Goal: Information Seeking & Learning: Understand process/instructions

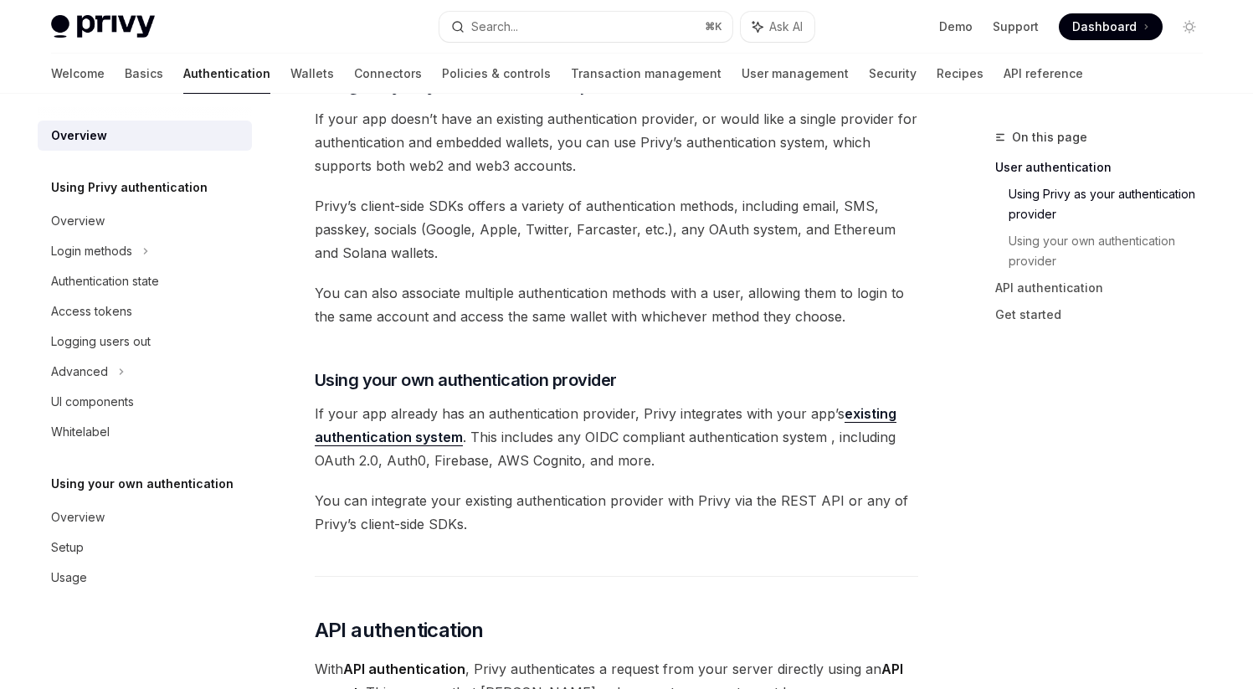
scroll to position [354, 0]
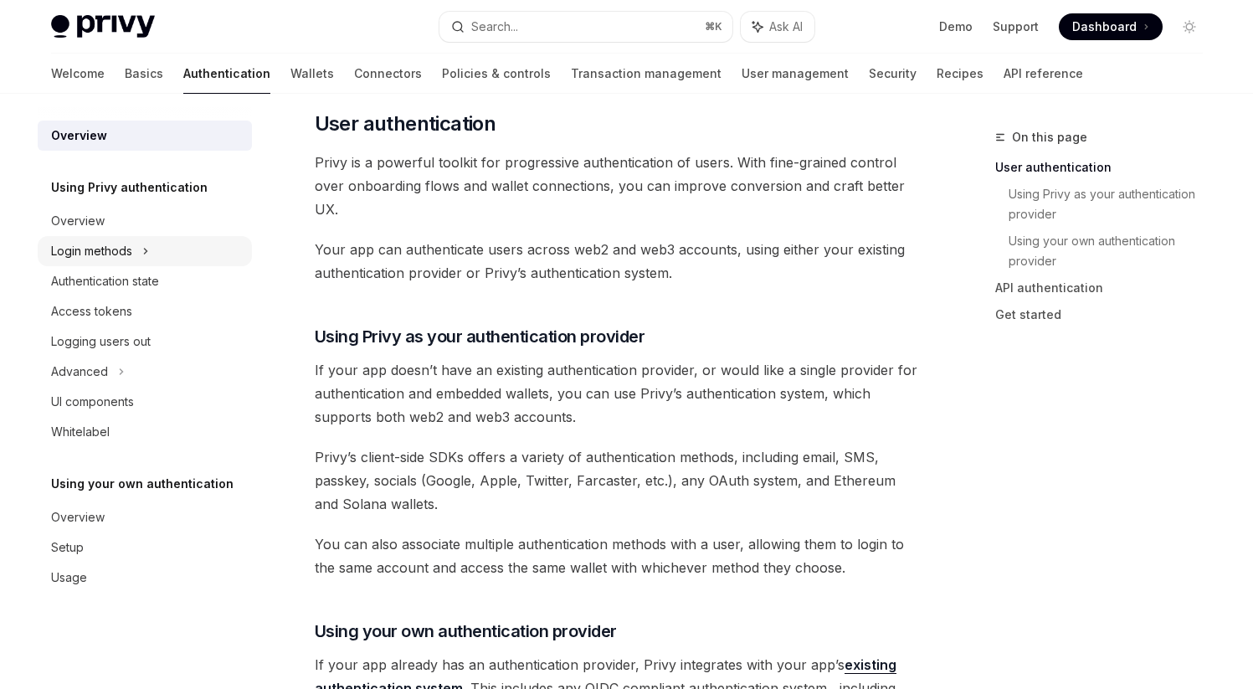
click at [97, 259] on div "Login methods" at bounding box center [91, 251] width 81 height 20
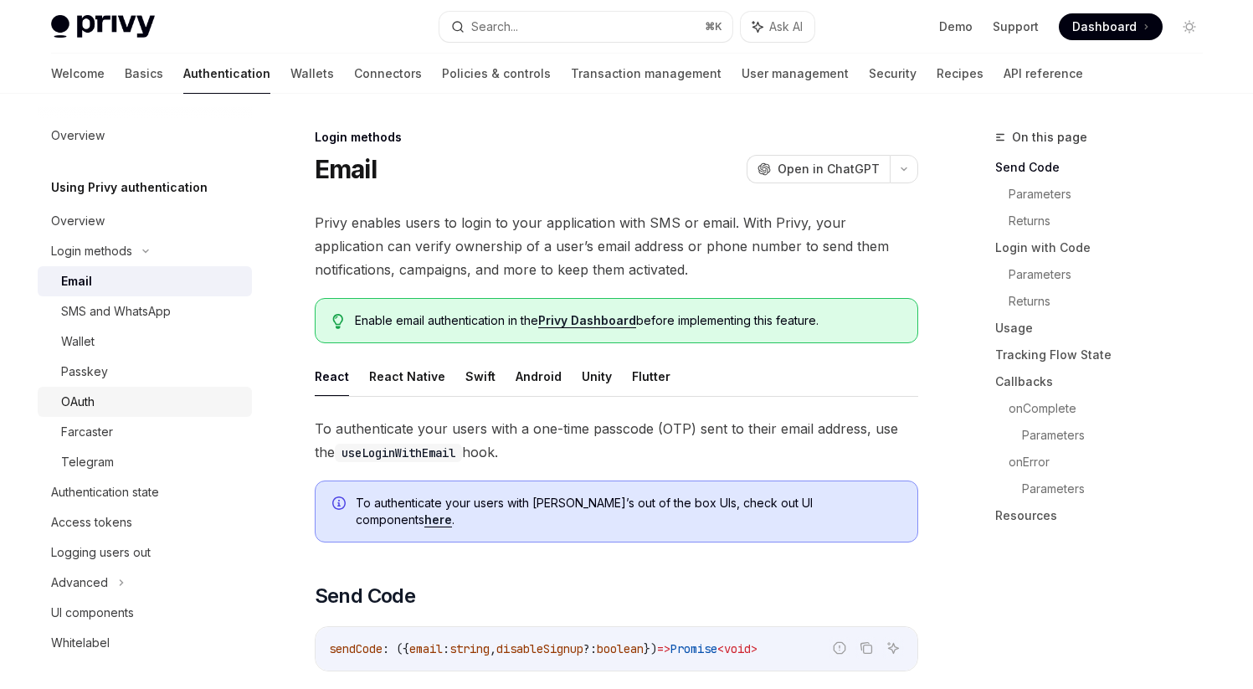
click at [102, 392] on div "OAuth" at bounding box center [151, 402] width 181 height 20
type textarea "*"
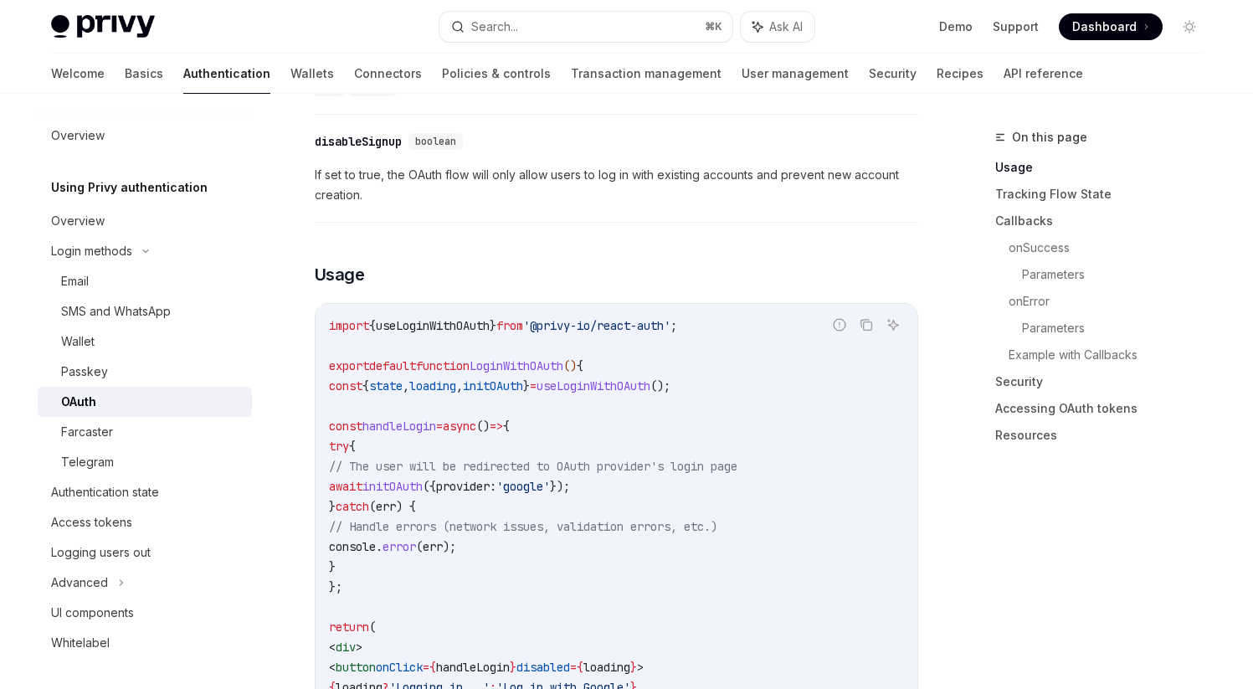
scroll to position [899, 0]
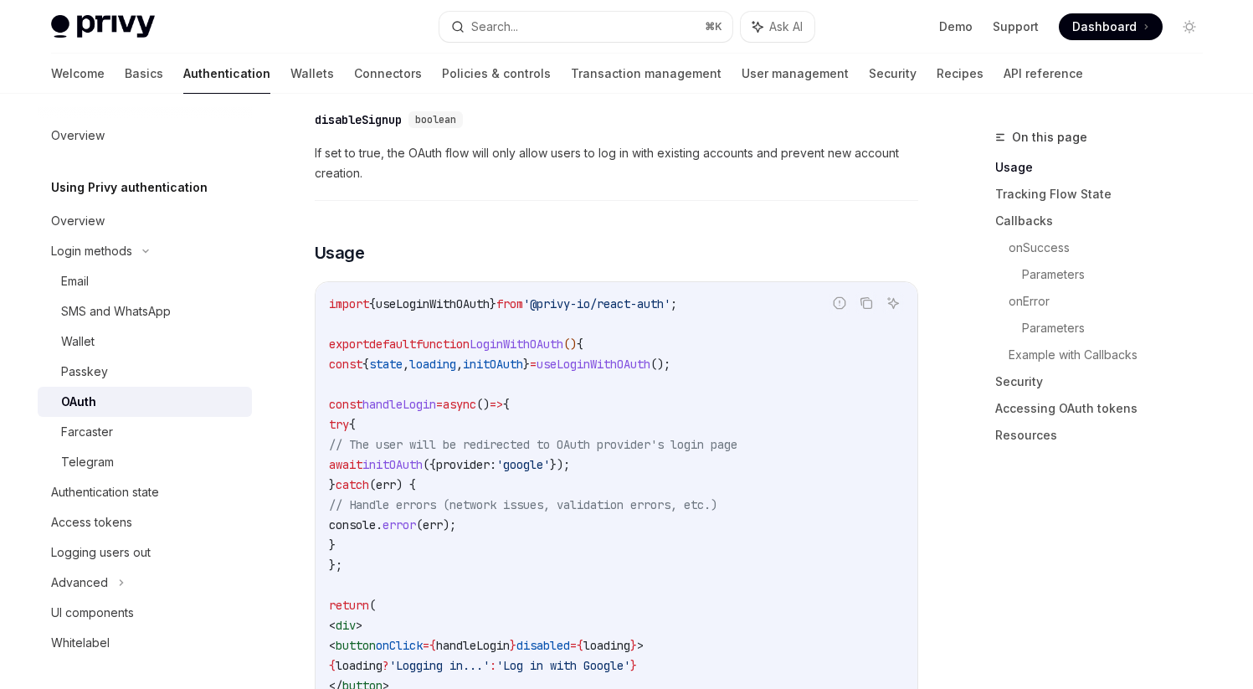
drag, startPoint x: 374, startPoint y: 396, endPoint x: 422, endPoint y: 523, distance: 135.8
click at [422, 524] on code "import { useLoginWithOAuth } from '@privy-io/react-auth' ; export default funct…" at bounding box center [616, 525] width 575 height 462
click at [422, 523] on code "import { useLoginWithOAuth } from '@privy-io/react-auth' ; export default funct…" at bounding box center [616, 525] width 575 height 462
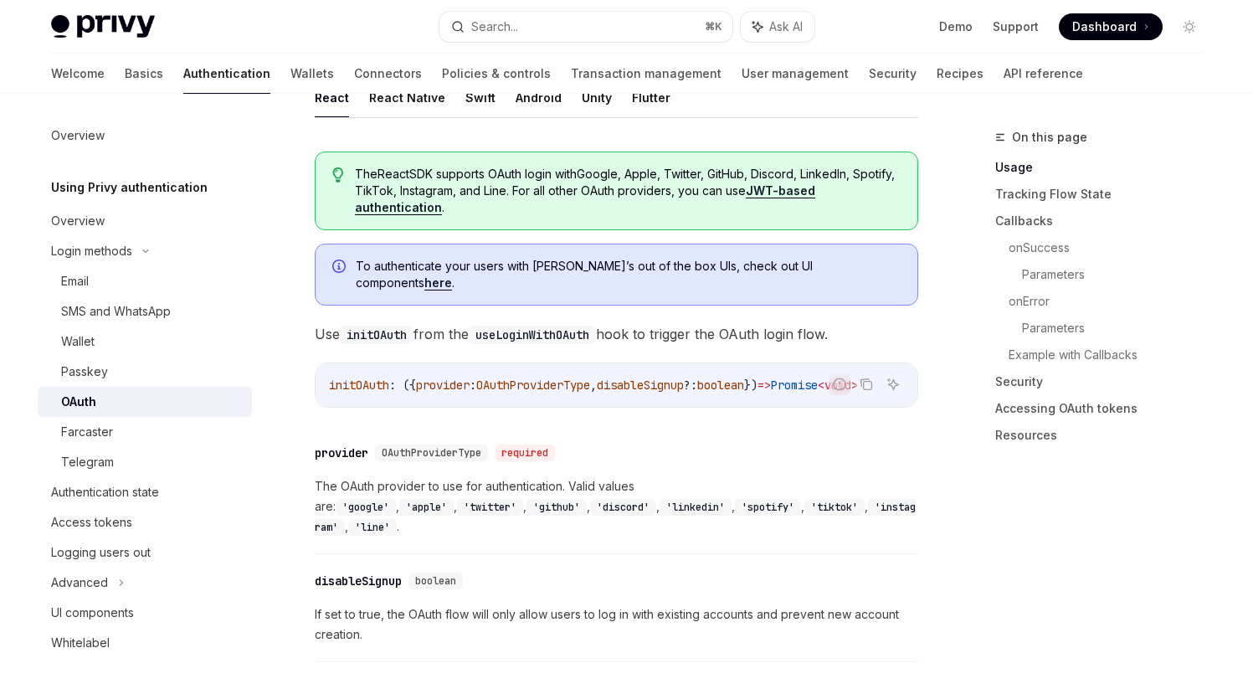
scroll to position [0, 0]
click at [522, 326] on code "useLoginWithOAuth" at bounding box center [532, 335] width 127 height 18
click at [654, 377] on span "disableSignup" at bounding box center [640, 384] width 87 height 15
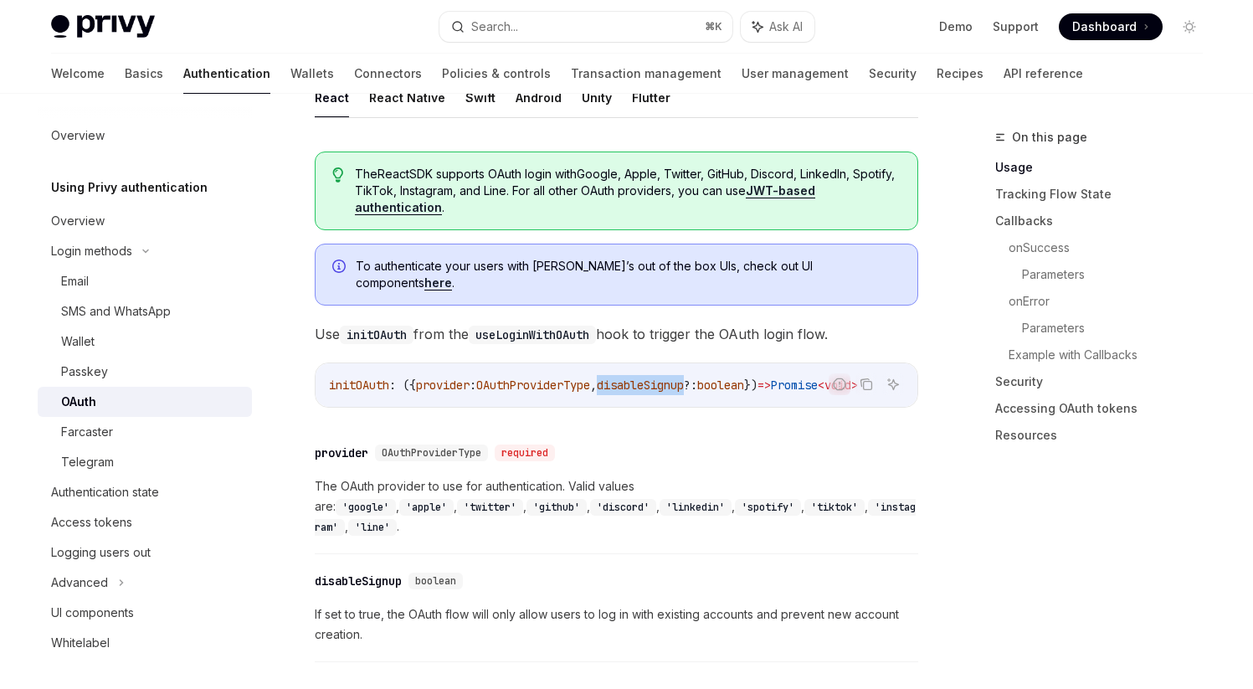
click at [666, 381] on div "initOAuth : ({ provider : OAuthProviderType , disableSignup ?: boolean }) => Pr…" at bounding box center [616, 385] width 602 height 44
drag, startPoint x: 632, startPoint y: 370, endPoint x: 718, endPoint y: 371, distance: 86.2
click at [684, 377] on span "disableSignup" at bounding box center [640, 384] width 87 height 15
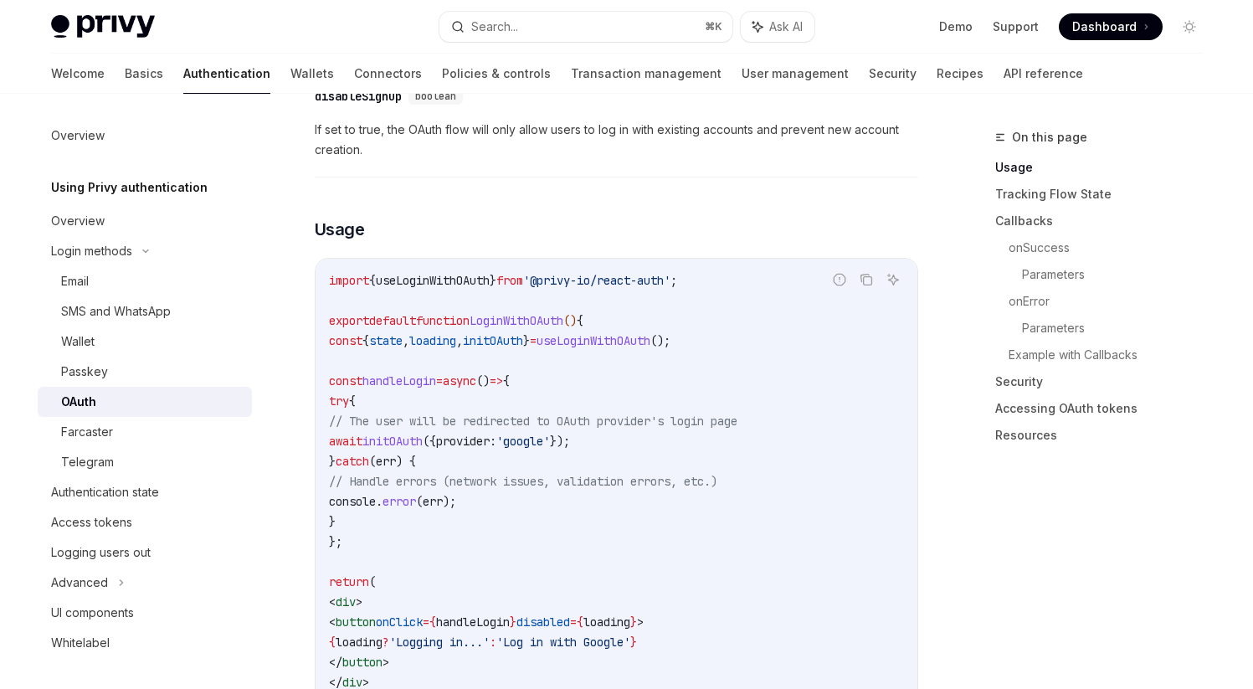
scroll to position [923, 0]
drag, startPoint x: 344, startPoint y: 311, endPoint x: 752, endPoint y: 310, distance: 408.4
click at [752, 310] on code "import { useLoginWithOAuth } from '@privy-io/react-auth' ; export default funct…" at bounding box center [616, 500] width 575 height 462
drag, startPoint x: 341, startPoint y: 310, endPoint x: 796, endPoint y: 310, distance: 454.4
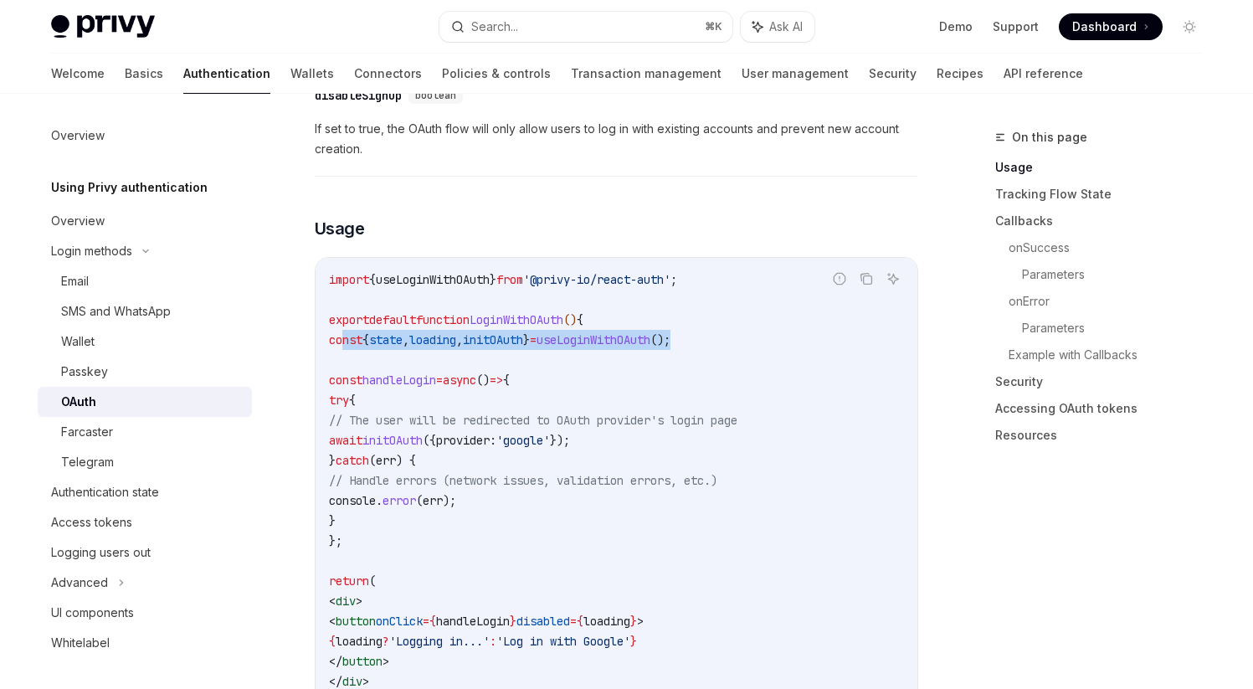
click at [796, 310] on code "import { useLoginWithOAuth } from '@privy-io/react-auth' ; export default funct…" at bounding box center [616, 500] width 575 height 462
drag, startPoint x: 343, startPoint y: 314, endPoint x: 891, endPoint y: 314, distance: 548.1
click at [891, 314] on code "import { useLoginWithOAuth } from '@privy-io/react-auth' ; export default funct…" at bounding box center [616, 500] width 575 height 462
click at [698, 370] on code "import { useLoginWithOAuth } from '@privy-io/react-auth' ; export default funct…" at bounding box center [616, 500] width 575 height 462
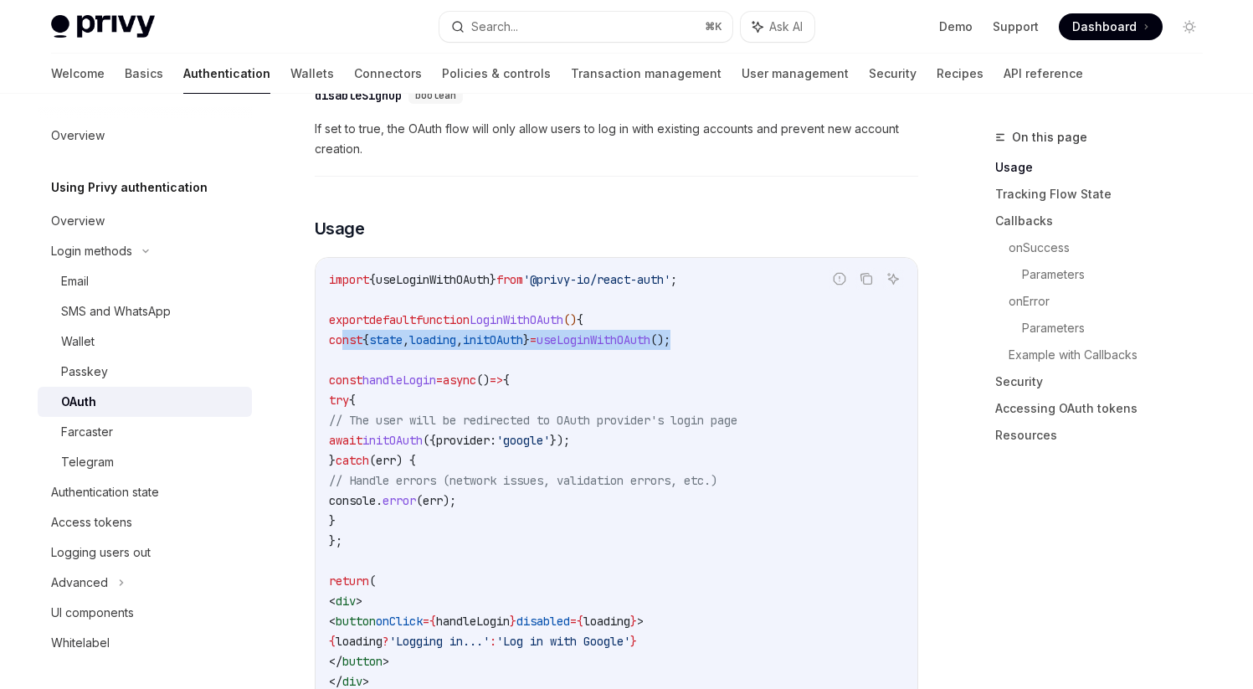
drag, startPoint x: 343, startPoint y: 313, endPoint x: 812, endPoint y: 313, distance: 468.6
click at [812, 313] on code "import { useLoginWithOAuth } from '@privy-io/react-auth' ; export default funct…" at bounding box center [616, 500] width 575 height 462
click at [725, 343] on code "import { useLoginWithOAuth } from '@privy-io/react-auth' ; export default funct…" at bounding box center [616, 500] width 575 height 462
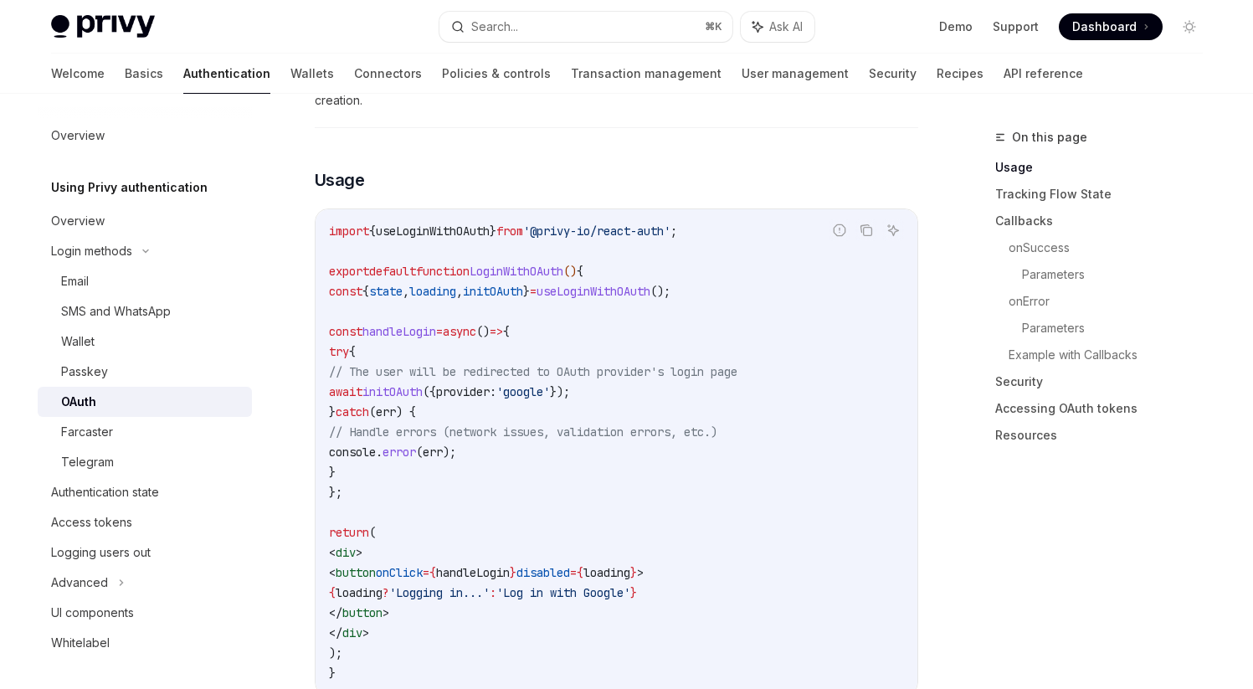
scroll to position [977, 0]
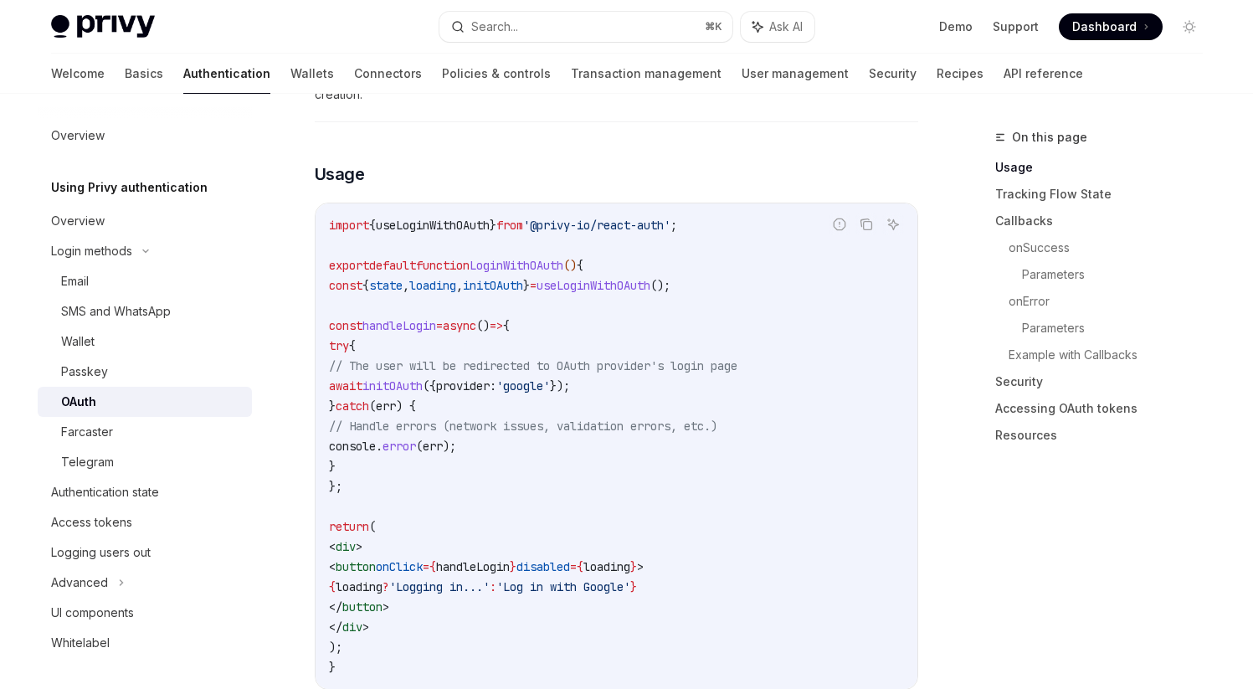
drag, startPoint x: 344, startPoint y: 296, endPoint x: 406, endPoint y: 453, distance: 168.3
click at [406, 453] on code "import { useLoginWithOAuth } from '@privy-io/react-auth' ; export default funct…" at bounding box center [616, 446] width 575 height 462
click at [494, 485] on code "import { useLoginWithOAuth } from '@privy-io/react-auth' ; export default funct…" at bounding box center [616, 446] width 575 height 462
drag, startPoint x: 344, startPoint y: 298, endPoint x: 387, endPoint y: 448, distance: 156.0
click at [387, 448] on code "import { useLoginWithOAuth } from '@privy-io/react-auth' ; export default funct…" at bounding box center [616, 446] width 575 height 462
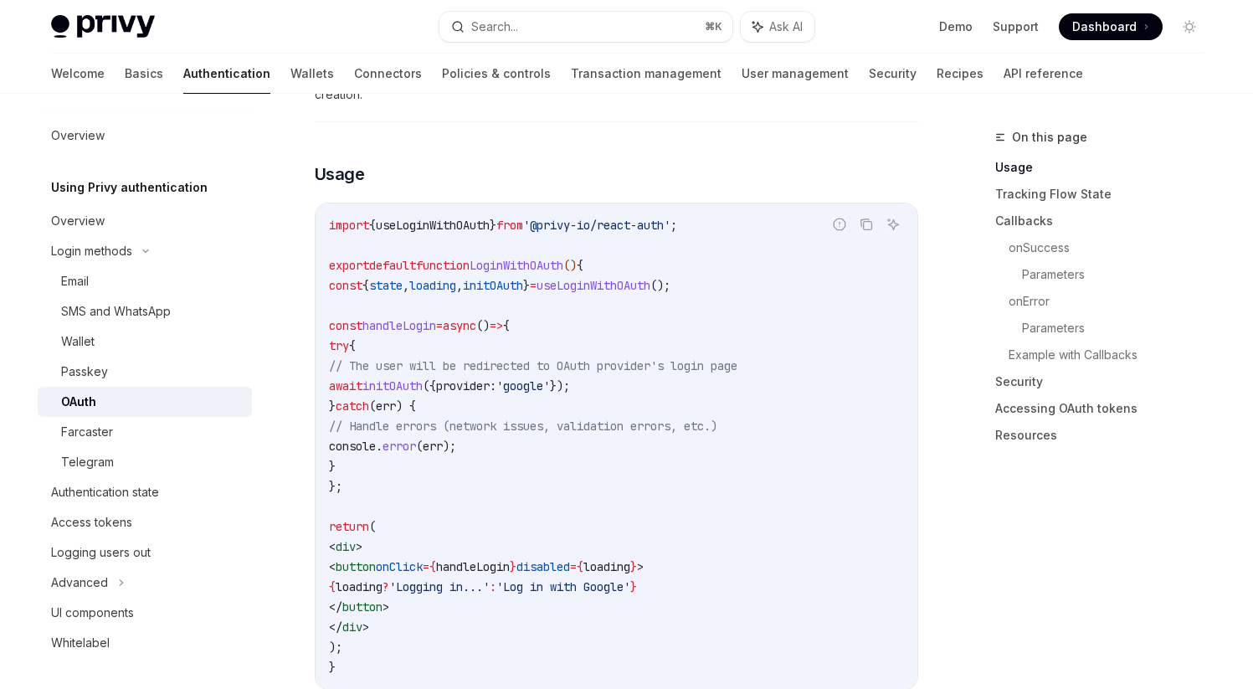
click at [497, 512] on code "import { useLoginWithOAuth } from '@privy-io/react-auth' ; export default funct…" at bounding box center [616, 446] width 575 height 462
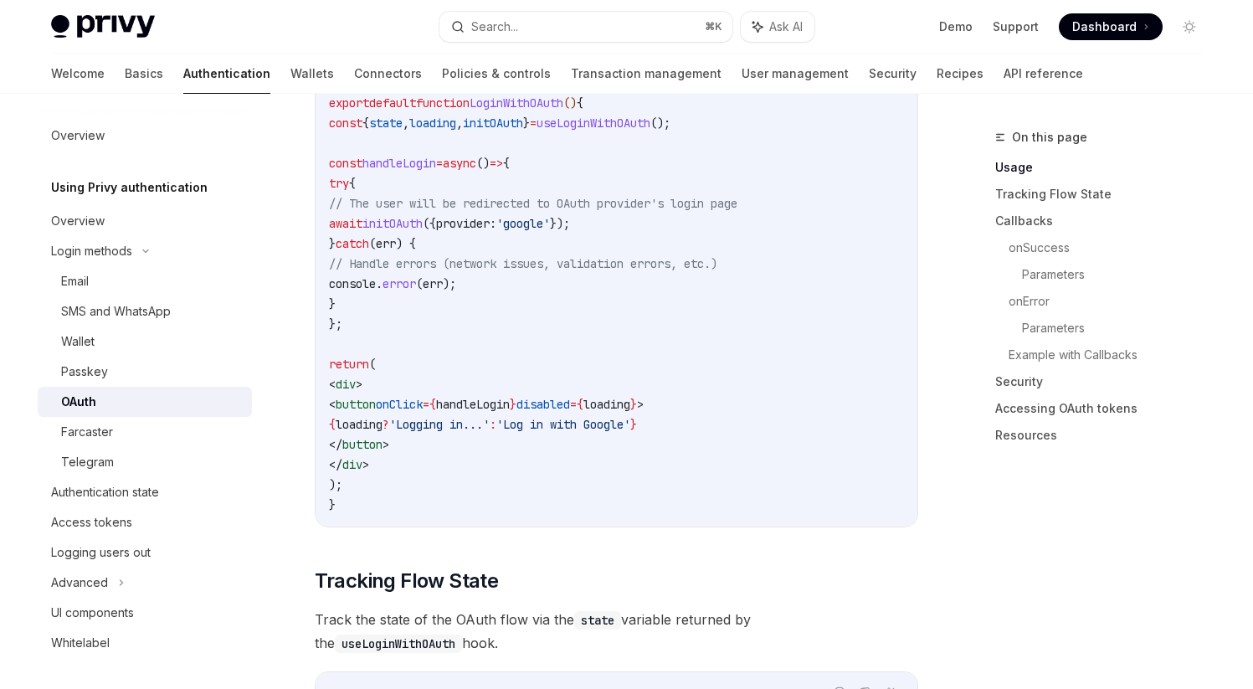
scroll to position [1151, 0]
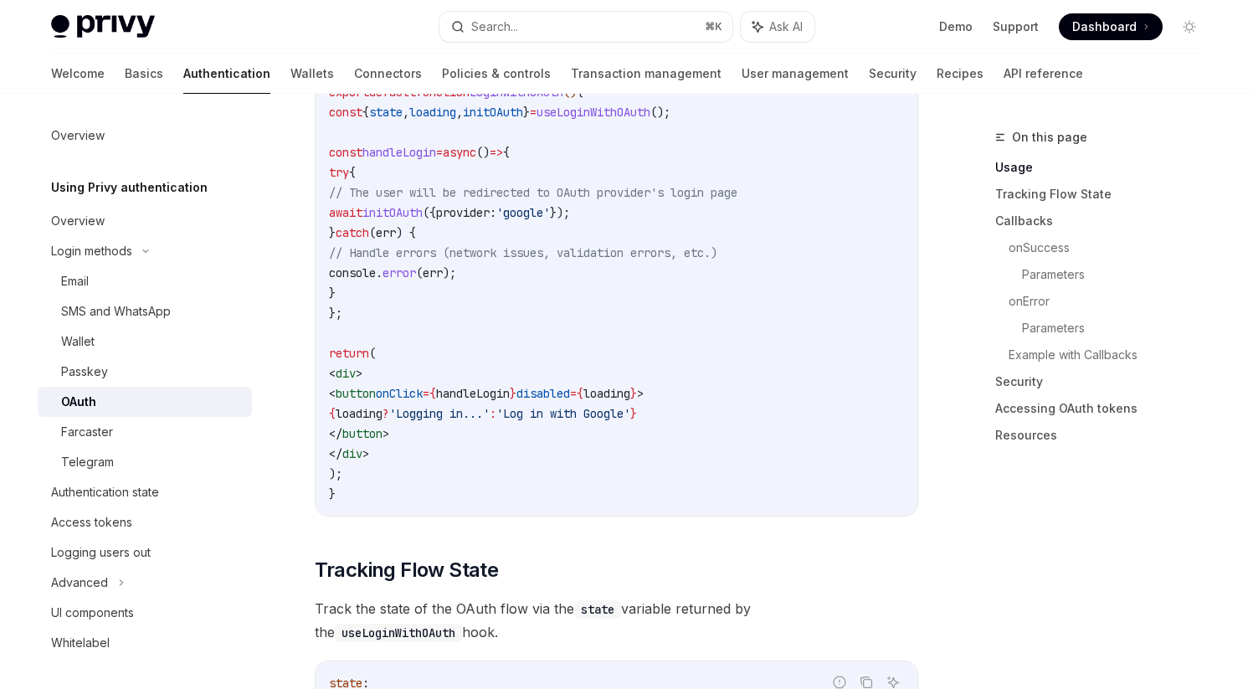
drag, startPoint x: 400, startPoint y: 368, endPoint x: 495, endPoint y: 401, distance: 100.0
click at [495, 401] on code "import { useLoginWithOAuth } from '@privy-io/react-auth' ; export default funct…" at bounding box center [616, 273] width 575 height 462
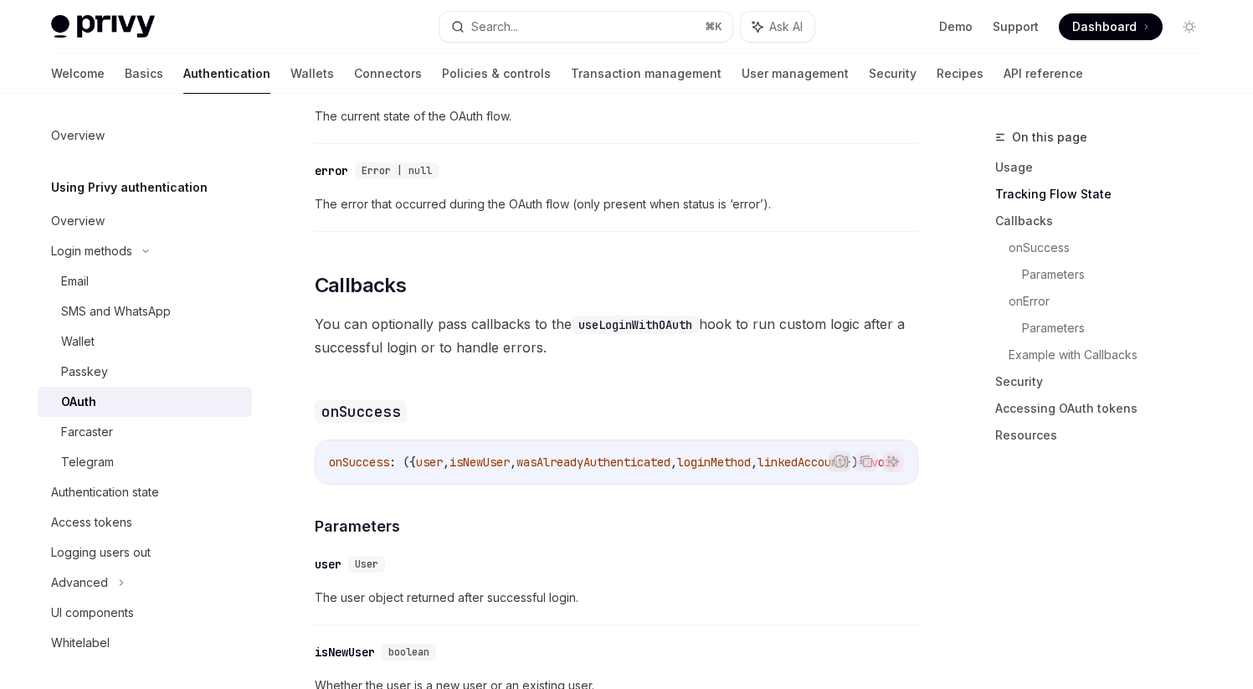
scroll to position [1950, 0]
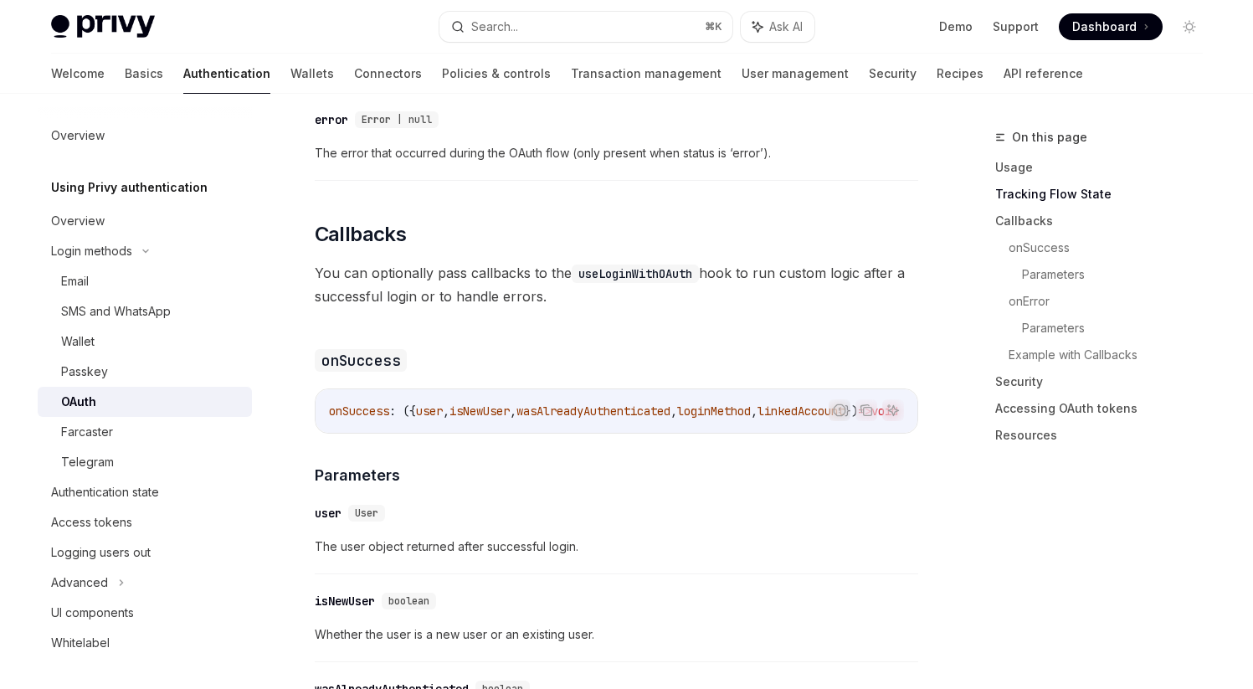
drag, startPoint x: 535, startPoint y: 411, endPoint x: 669, endPoint y: 400, distance: 135.2
click at [669, 401] on div "Report incorrect code Copy Ask AI onSuccess : ({ user , isNewUser , wasAlreadyA…" at bounding box center [616, 410] width 603 height 45
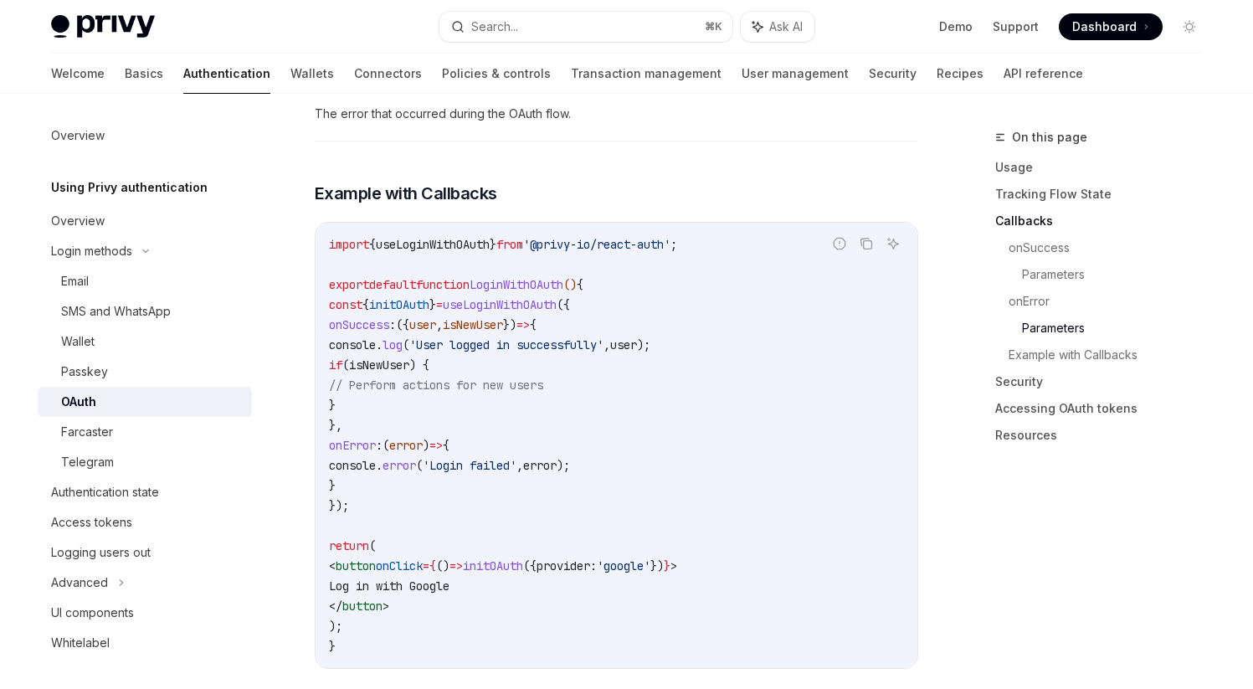
scroll to position [3001, 0]
drag, startPoint x: 387, startPoint y: 306, endPoint x: 424, endPoint y: 399, distance: 100.2
click at [424, 399] on code "import { useLoginWithOAuth } from '@privy-io/react-auth' ; export default funct…" at bounding box center [616, 444] width 575 height 422
drag, startPoint x: 357, startPoint y: 284, endPoint x: 404, endPoint y: 482, distance: 203.8
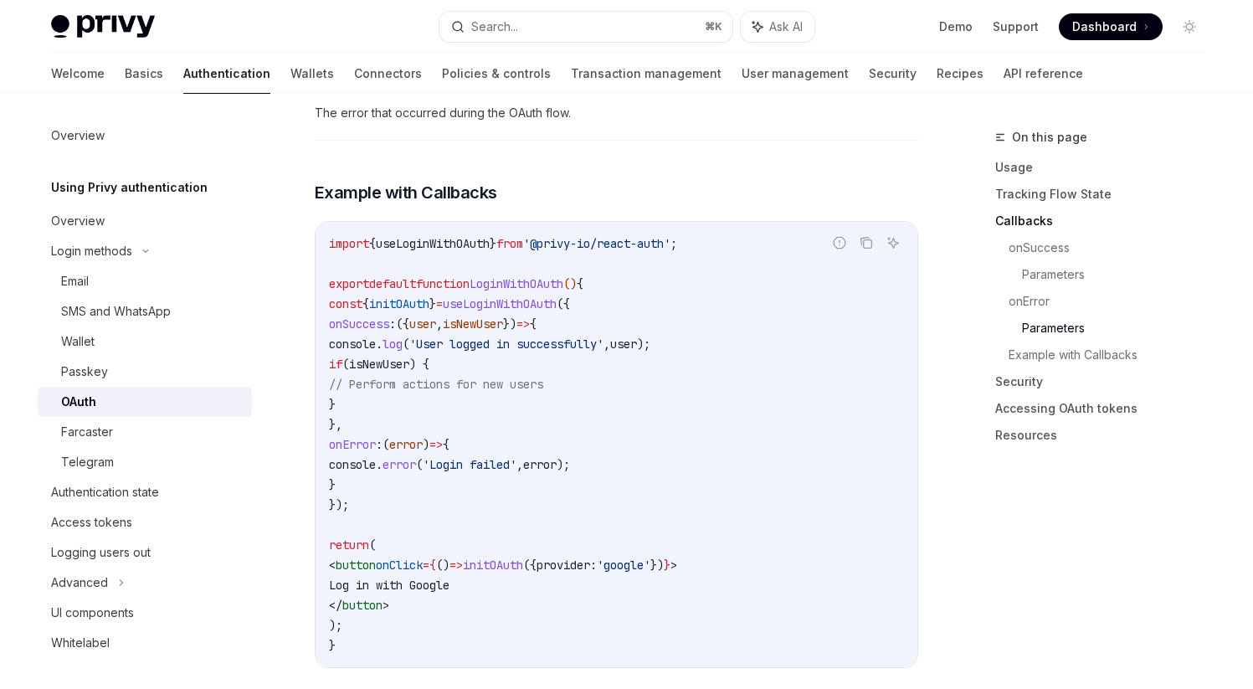
click at [404, 482] on code "import { useLoginWithOAuth } from '@privy-io/react-auth' ; export default funct…" at bounding box center [616, 444] width 575 height 422
drag, startPoint x: 359, startPoint y: 283, endPoint x: 396, endPoint y: 487, distance: 207.5
click at [396, 487] on code "import { useLoginWithOAuth } from '@privy-io/react-auth' ; export default funct…" at bounding box center [616, 444] width 575 height 422
click at [462, 505] on code "import { useLoginWithOAuth } from '@privy-io/react-auth' ; export default funct…" at bounding box center [616, 444] width 575 height 422
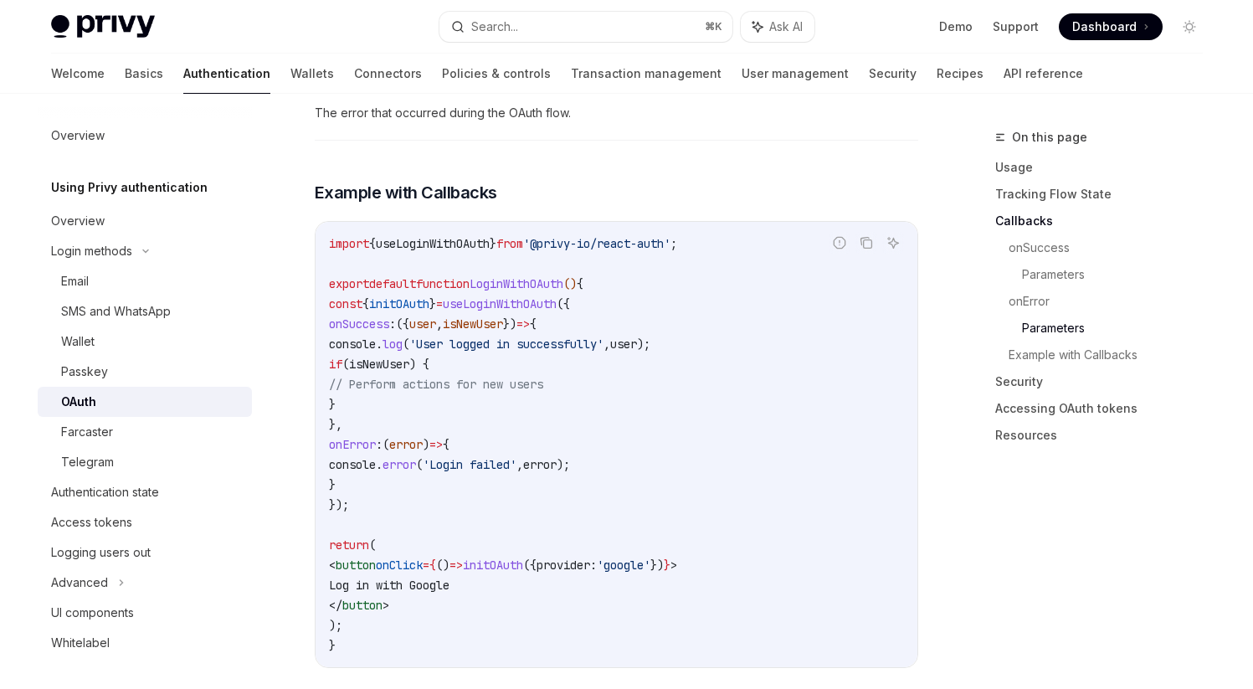
drag, startPoint x: 356, startPoint y: 284, endPoint x: 410, endPoint y: 479, distance: 203.0
click at [410, 479] on code "import { useLoginWithOAuth } from '@privy-io/react-auth' ; export default funct…" at bounding box center [616, 444] width 575 height 422
click at [464, 492] on code "import { useLoginWithOAuth } from '@privy-io/react-auth' ; export default funct…" at bounding box center [616, 444] width 575 height 422
drag, startPoint x: 358, startPoint y: 285, endPoint x: 419, endPoint y: 492, distance: 216.3
click at [419, 492] on code "import { useLoginWithOAuth } from '@privy-io/react-auth' ; export default funct…" at bounding box center [616, 444] width 575 height 422
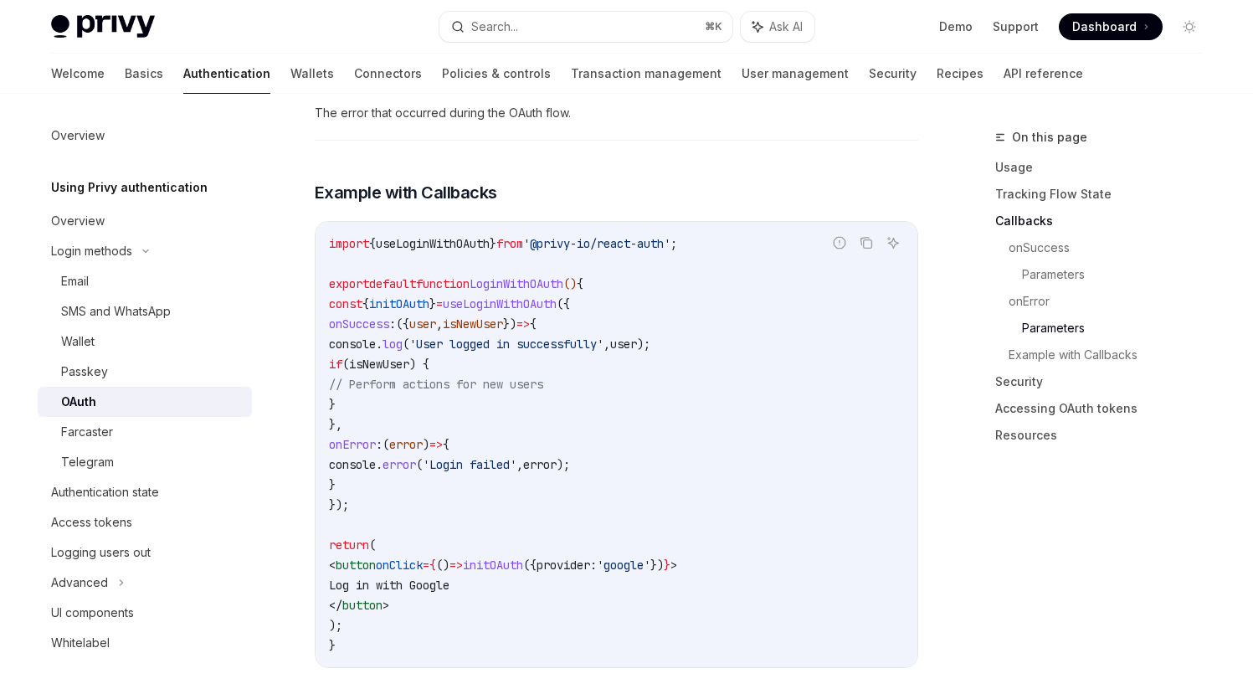
click at [464, 512] on code "import { useLoginWithOAuth } from '@privy-io/react-auth' ; export default funct…" at bounding box center [616, 444] width 575 height 422
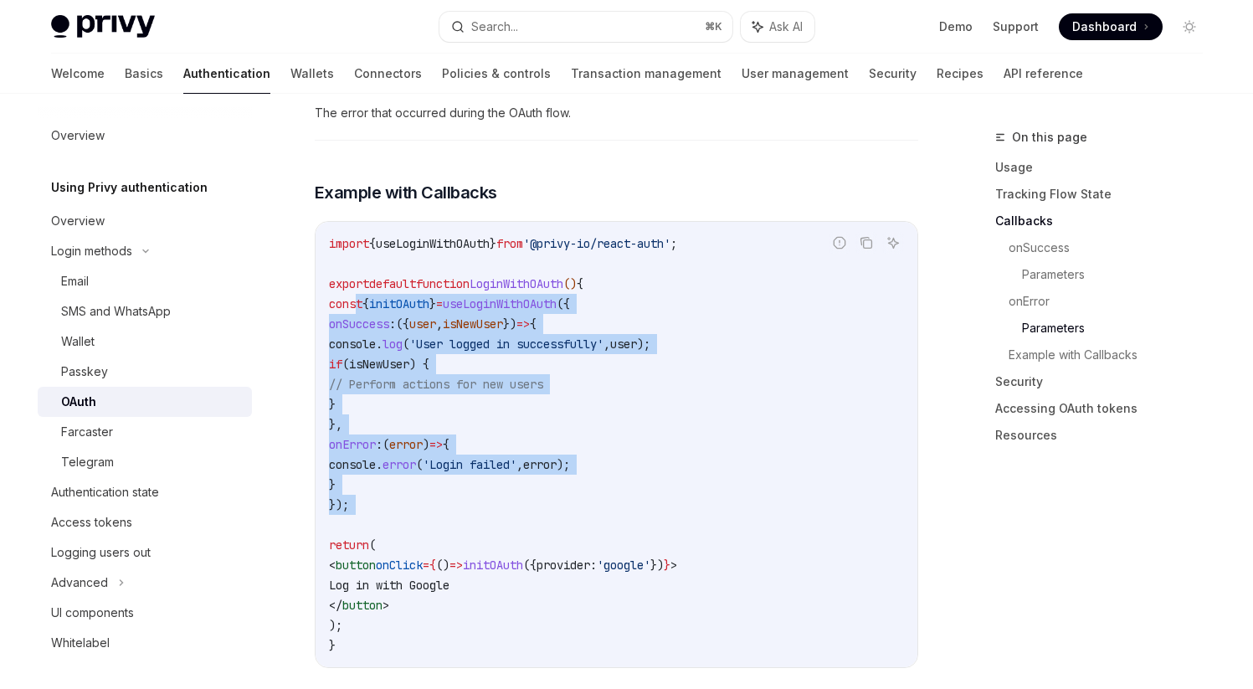
drag, startPoint x: 357, startPoint y: 285, endPoint x: 416, endPoint y: 498, distance: 221.3
click at [416, 498] on code "import { useLoginWithOAuth } from '@privy-io/react-auth' ; export default funct…" at bounding box center [616, 444] width 575 height 422
click at [436, 557] on span "{" at bounding box center [432, 564] width 7 height 15
drag, startPoint x: 358, startPoint y: 283, endPoint x: 397, endPoint y: 485, distance: 205.5
click at [397, 485] on code "import { useLoginWithOAuth } from '@privy-io/react-auth' ; export default funct…" at bounding box center [616, 444] width 575 height 422
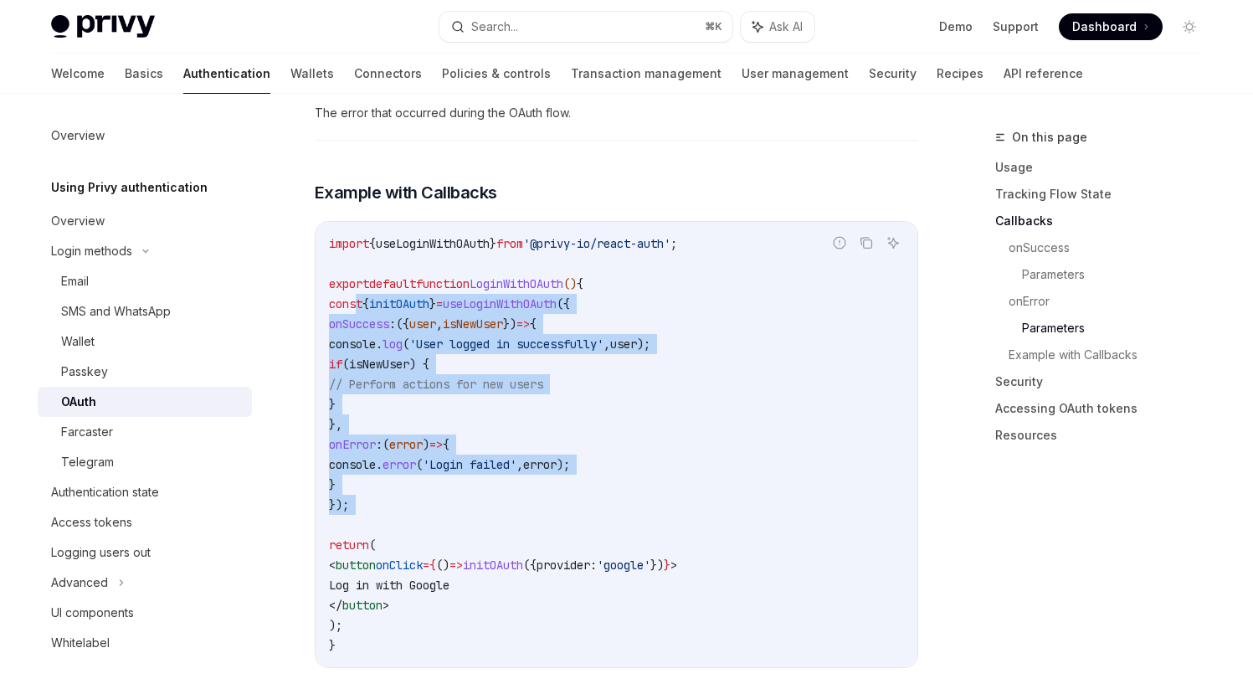
click at [423, 557] on span "onClick" at bounding box center [399, 564] width 47 height 15
drag, startPoint x: 358, startPoint y: 285, endPoint x: 409, endPoint y: 486, distance: 207.2
click at [409, 487] on code "import { useLoginWithOAuth } from '@privy-io/react-auth' ; export default funct…" at bounding box center [616, 444] width 575 height 422
click at [423, 557] on span "onClick" at bounding box center [399, 564] width 47 height 15
drag, startPoint x: 359, startPoint y: 285, endPoint x: 422, endPoint y: 487, distance: 211.2
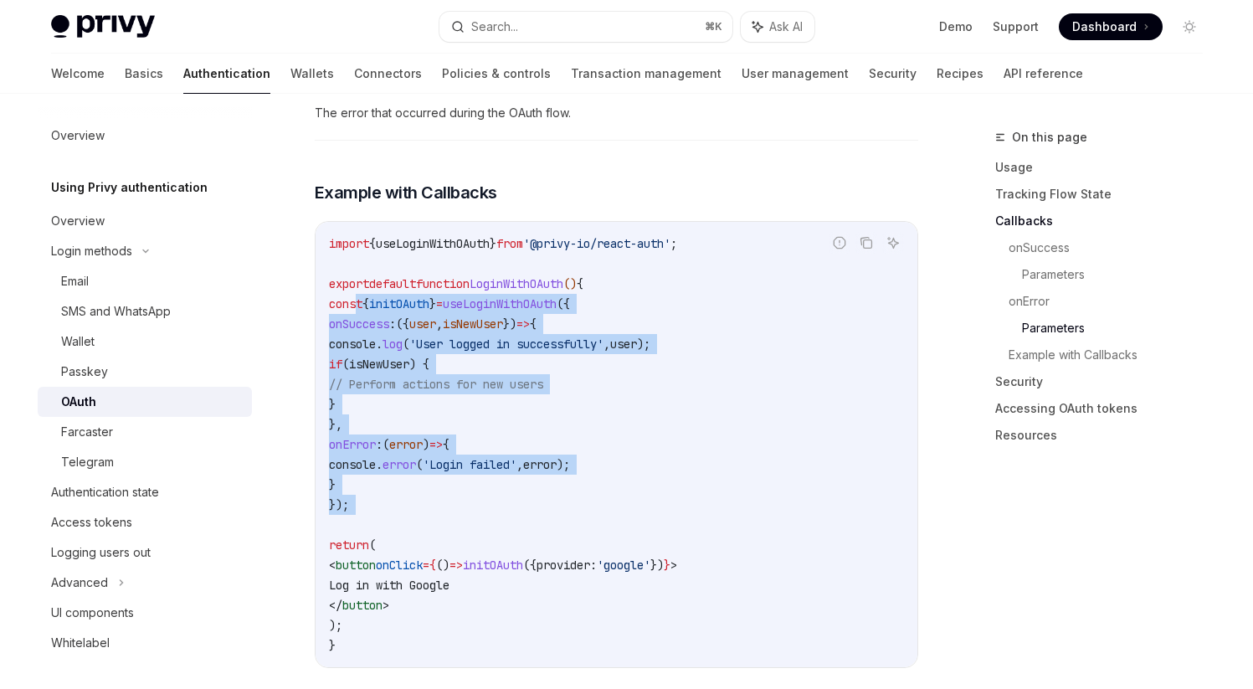
click at [422, 488] on code "import { useLoginWithOAuth } from '@privy-io/react-auth' ; export default funct…" at bounding box center [616, 444] width 575 height 422
click at [465, 526] on code "import { useLoginWithOAuth } from '@privy-io/react-auth' ; export default funct…" at bounding box center [616, 444] width 575 height 422
drag, startPoint x: 355, startPoint y: 285, endPoint x: 411, endPoint y: 483, distance: 205.3
click at [411, 483] on code "import { useLoginWithOAuth } from '@privy-io/react-auth' ; export default funct…" at bounding box center [616, 444] width 575 height 422
click at [449, 528] on code "import { useLoginWithOAuth } from '@privy-io/react-auth' ; export default funct…" at bounding box center [616, 444] width 575 height 422
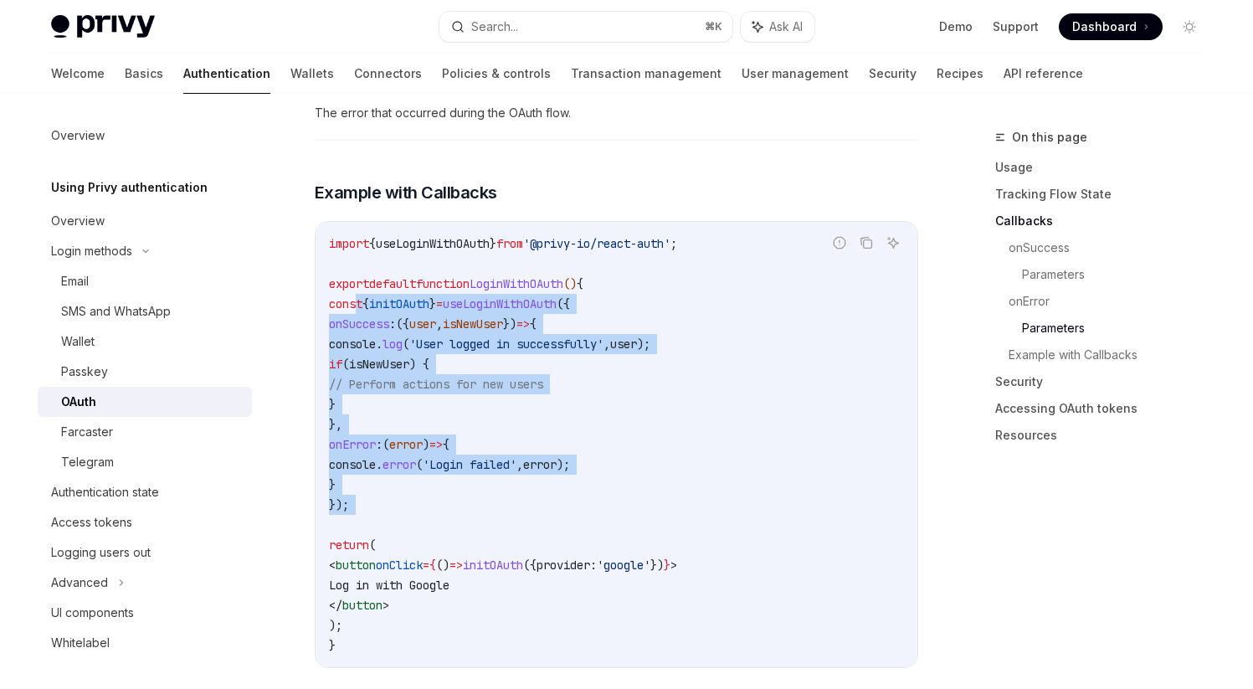
drag, startPoint x: 359, startPoint y: 285, endPoint x: 413, endPoint y: 500, distance: 221.0
click at [413, 500] on code "import { useLoginWithOAuth } from '@privy-io/react-auth' ; export default funct…" at bounding box center [616, 444] width 575 height 422
click at [469, 512] on code "import { useLoginWithOAuth } from '@privy-io/react-auth' ; export default funct…" at bounding box center [616, 444] width 575 height 422
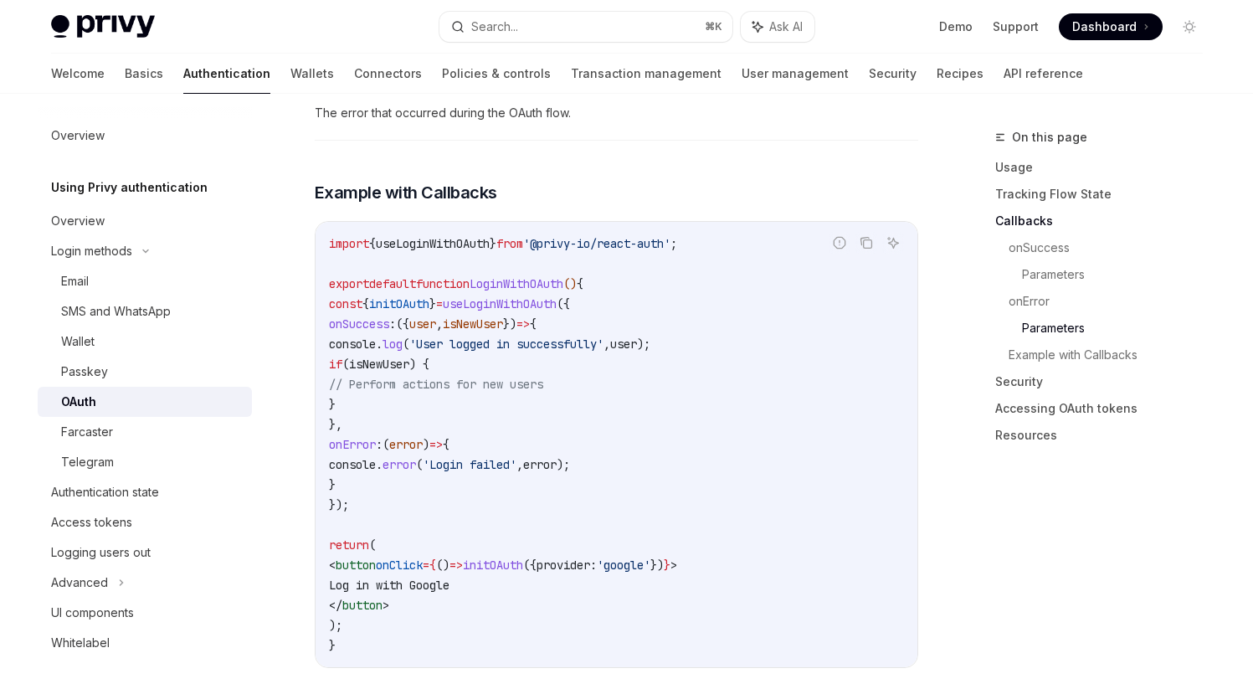
click at [430, 236] on span "useLoginWithOAuth" at bounding box center [433, 243] width 114 height 15
copy span "useLoginWithOAuth"
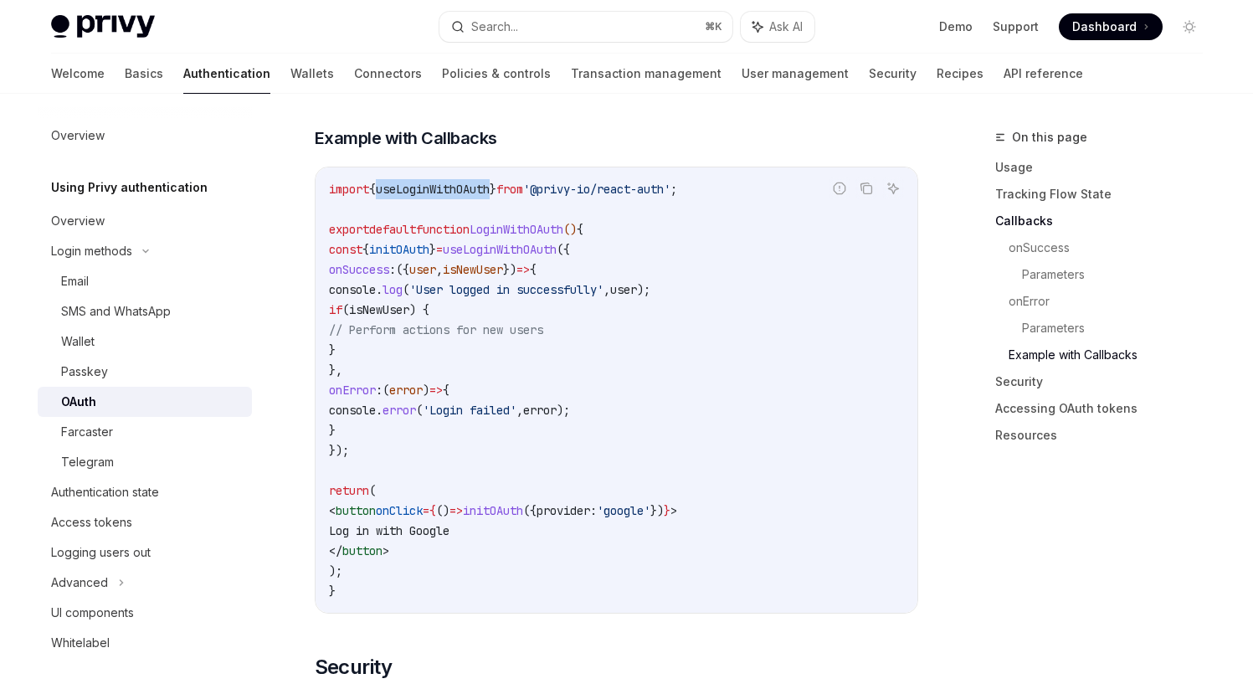
scroll to position [3057, 0]
drag, startPoint x: 358, startPoint y: 227, endPoint x: 413, endPoint y: 419, distance: 200.2
click at [413, 419] on code "import { useLoginWithOAuth } from '@privy-io/react-auth' ; export default funct…" at bounding box center [616, 388] width 575 height 422
drag, startPoint x: 358, startPoint y: 227, endPoint x: 409, endPoint y: 426, distance: 205.6
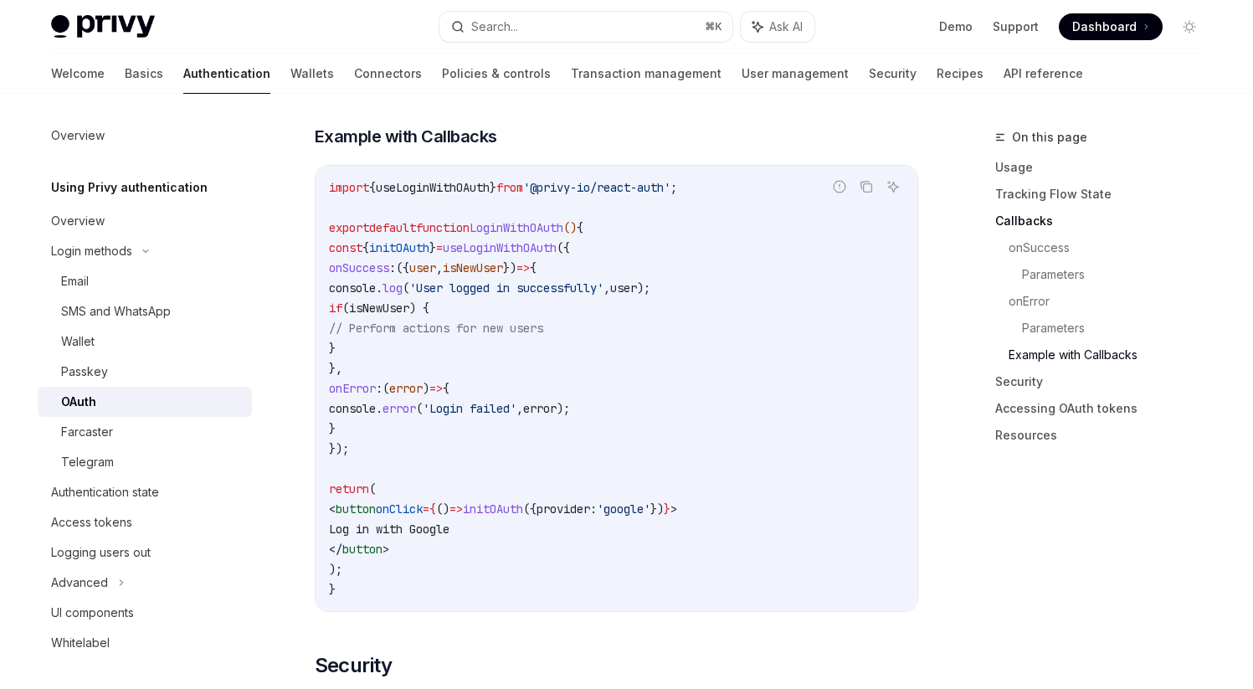
click at [409, 427] on code "import { useLoginWithOAuth } from '@privy-io/react-auth' ; export default funct…" at bounding box center [616, 388] width 575 height 422
copy code "const { initOAuth } = useLoginWithOAuth ({ onSuccess : ({ user , isNewUser }) =…"
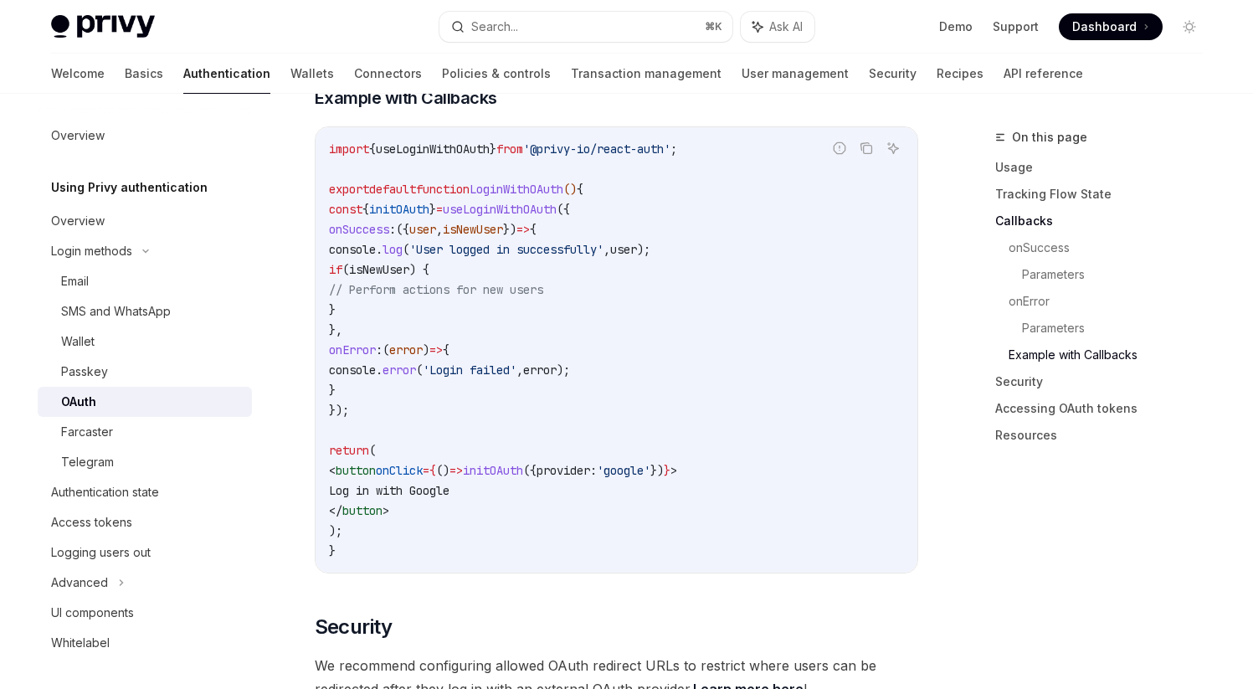
scroll to position [3096, 0]
click at [523, 462] on span "initOAuth" at bounding box center [493, 469] width 60 height 15
click at [587, 531] on code "import { useLoginWithOAuth } from '@privy-io/react-auth' ; export default funct…" at bounding box center [616, 349] width 575 height 422
drag, startPoint x: 357, startPoint y: 430, endPoint x: 401, endPoint y: 509, distance: 89.9
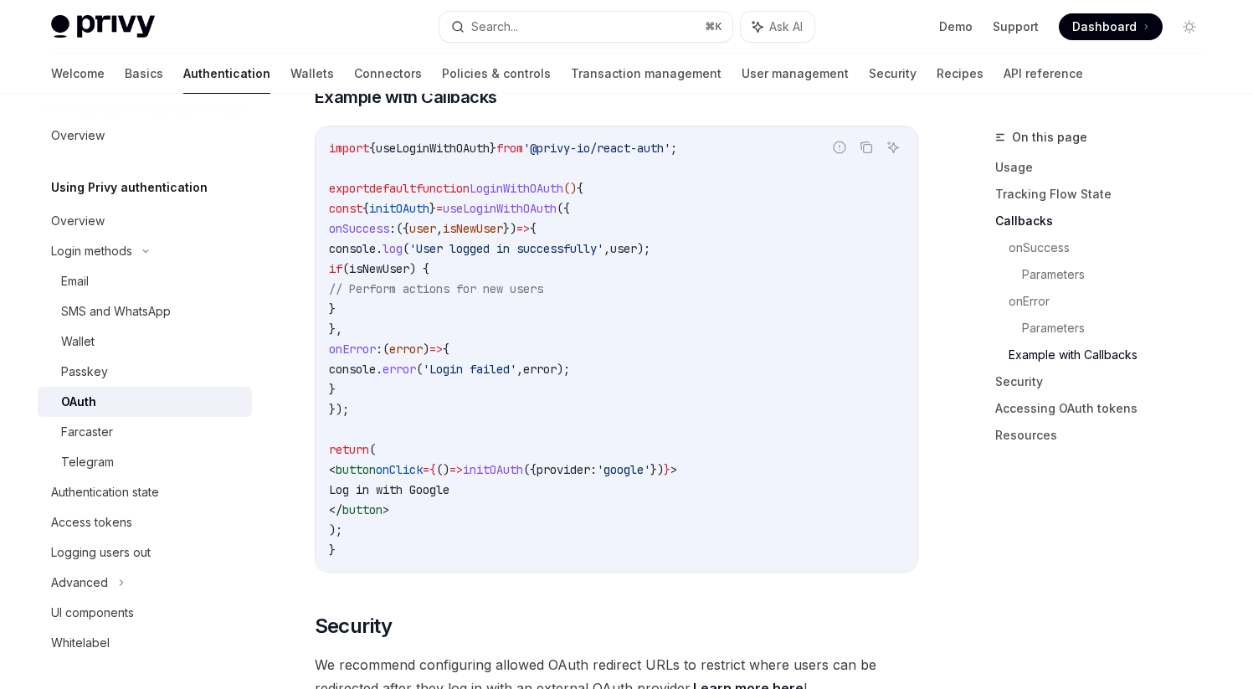
click at [401, 509] on code "import { useLoginWithOAuth } from '@privy-io/react-auth' ; export default funct…" at bounding box center [616, 349] width 575 height 422
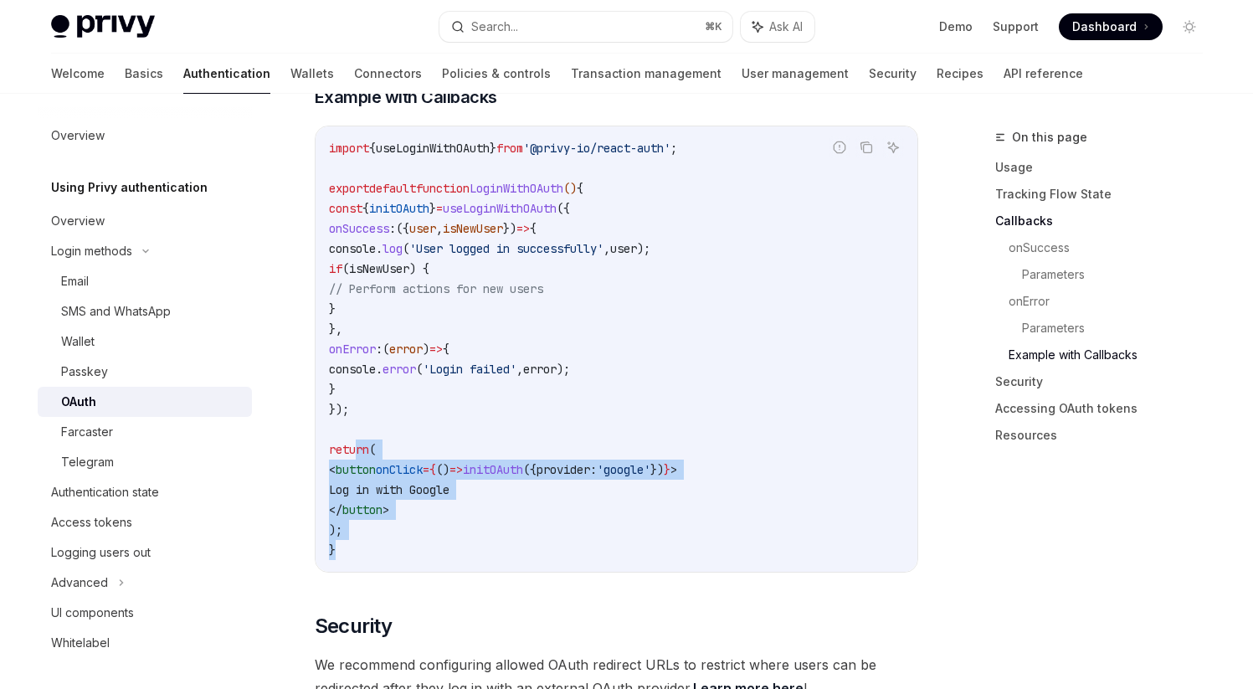
drag, startPoint x: 358, startPoint y: 429, endPoint x: 395, endPoint y: 522, distance: 99.9
click at [395, 522] on code "import { useLoginWithOAuth } from '@privy-io/react-auth' ; export default funct…" at bounding box center [616, 349] width 575 height 422
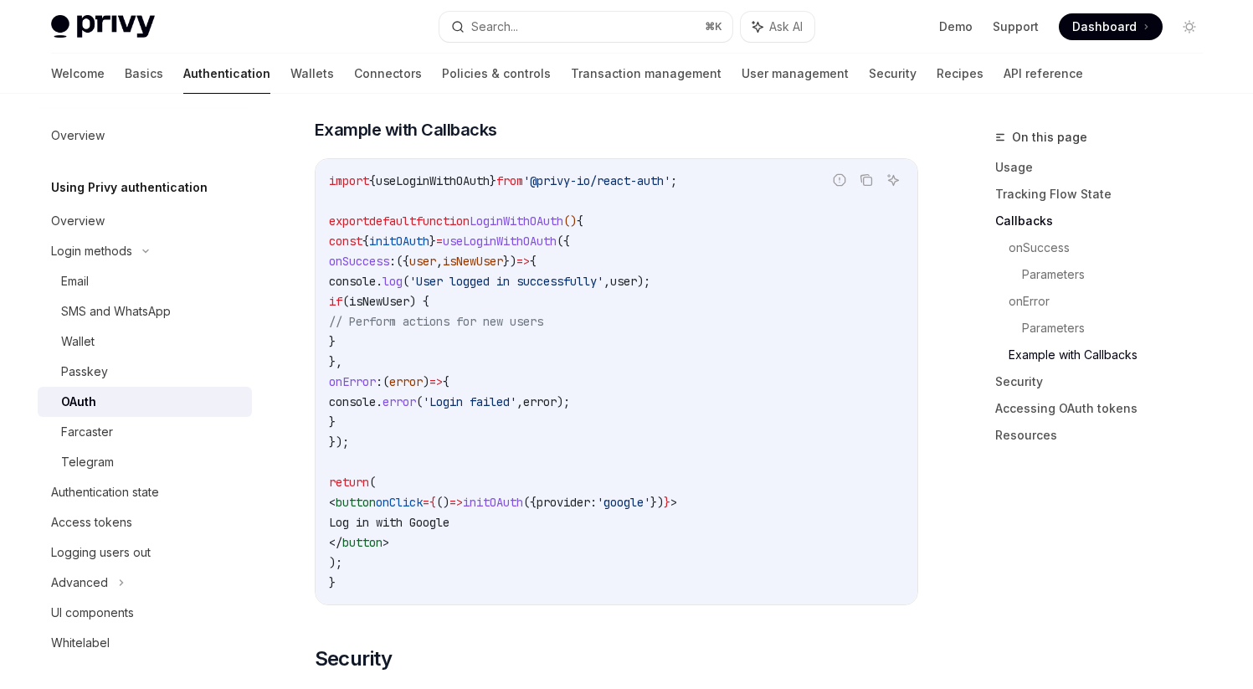
scroll to position [3069, 0]
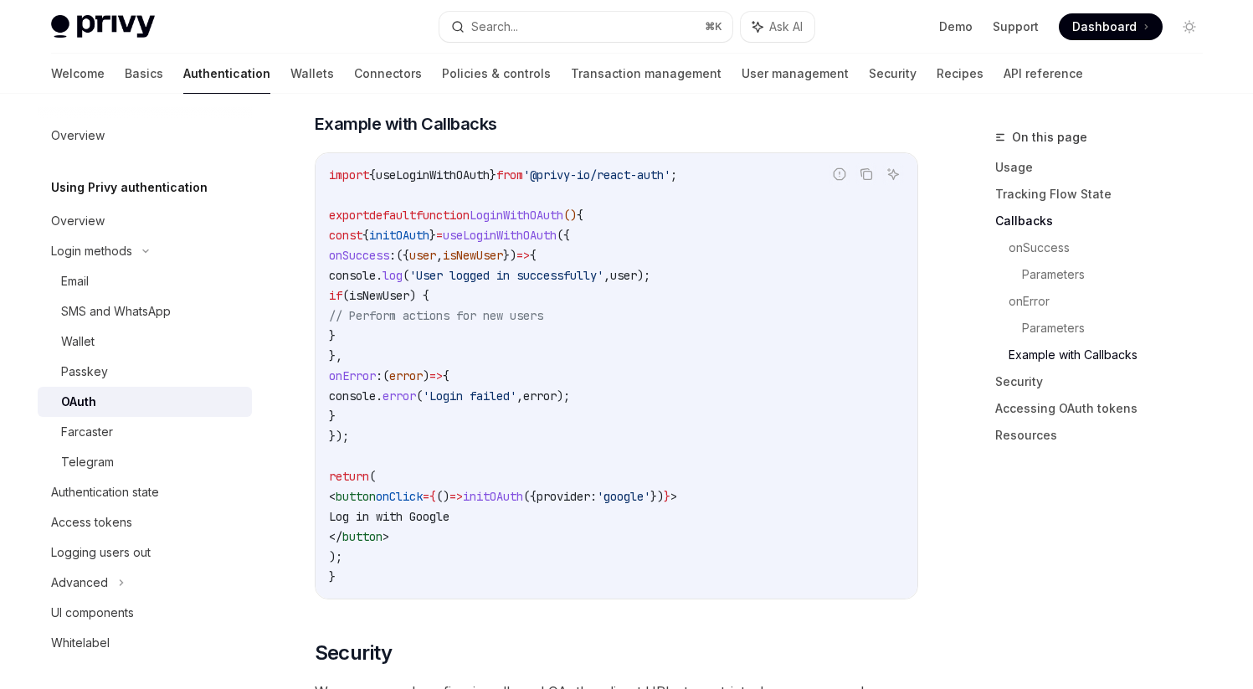
drag, startPoint x: 384, startPoint y: 237, endPoint x: 428, endPoint y: 392, distance: 161.8
click at [428, 392] on code "import { useLoginWithOAuth } from '@privy-io/react-auth' ; export default funct…" at bounding box center [616, 376] width 575 height 422
drag, startPoint x: 385, startPoint y: 235, endPoint x: 436, endPoint y: 400, distance: 172.6
click at [436, 400] on code "import { useLoginWithOAuth } from '@privy-io/react-auth' ; export default funct…" at bounding box center [616, 376] width 575 height 422
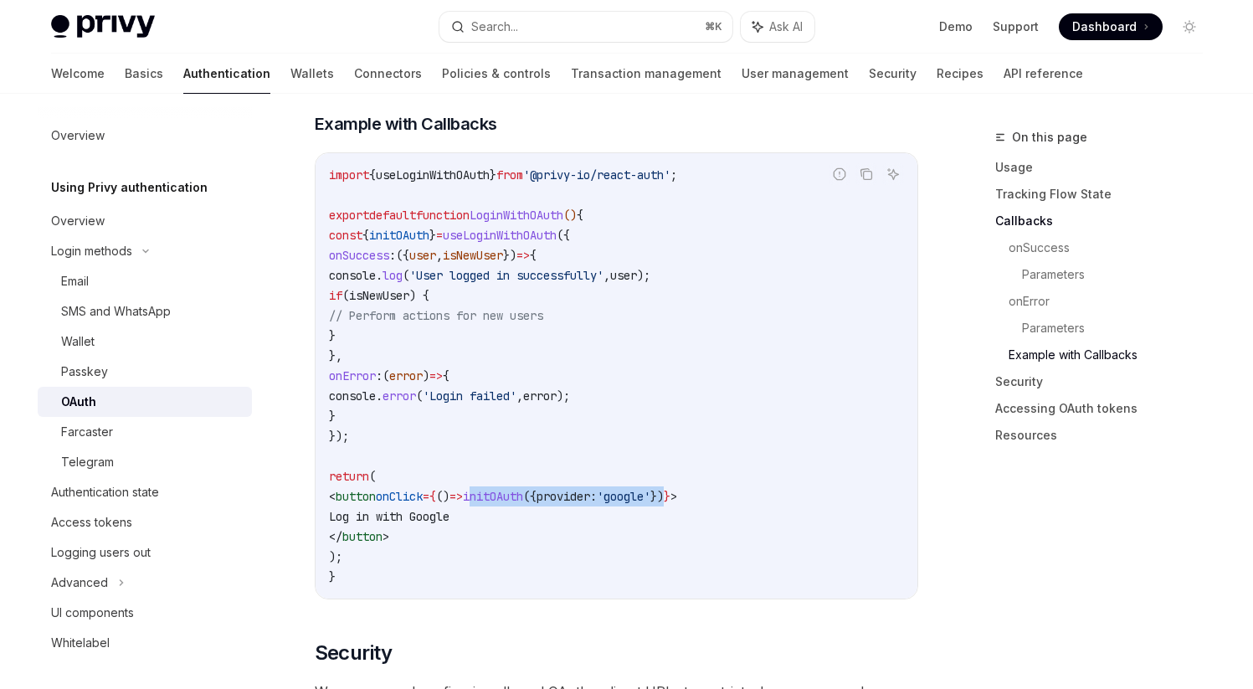
drag, startPoint x: 549, startPoint y: 476, endPoint x: 768, endPoint y: 470, distance: 219.3
click at [677, 489] on span "< button onClick = { () => initOAuth ({ provider: 'google' }) } >" at bounding box center [503, 496] width 348 height 15
copy span "initOAuth ({ provider: 'google' }"
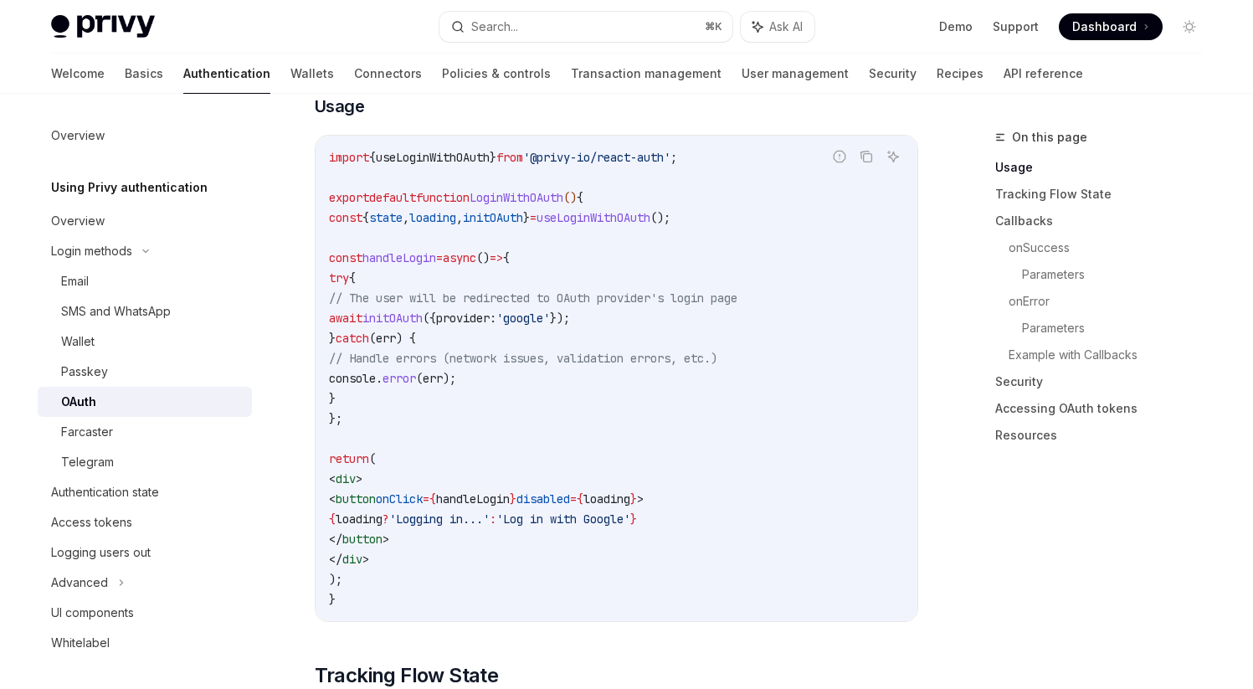
scroll to position [1043, 0]
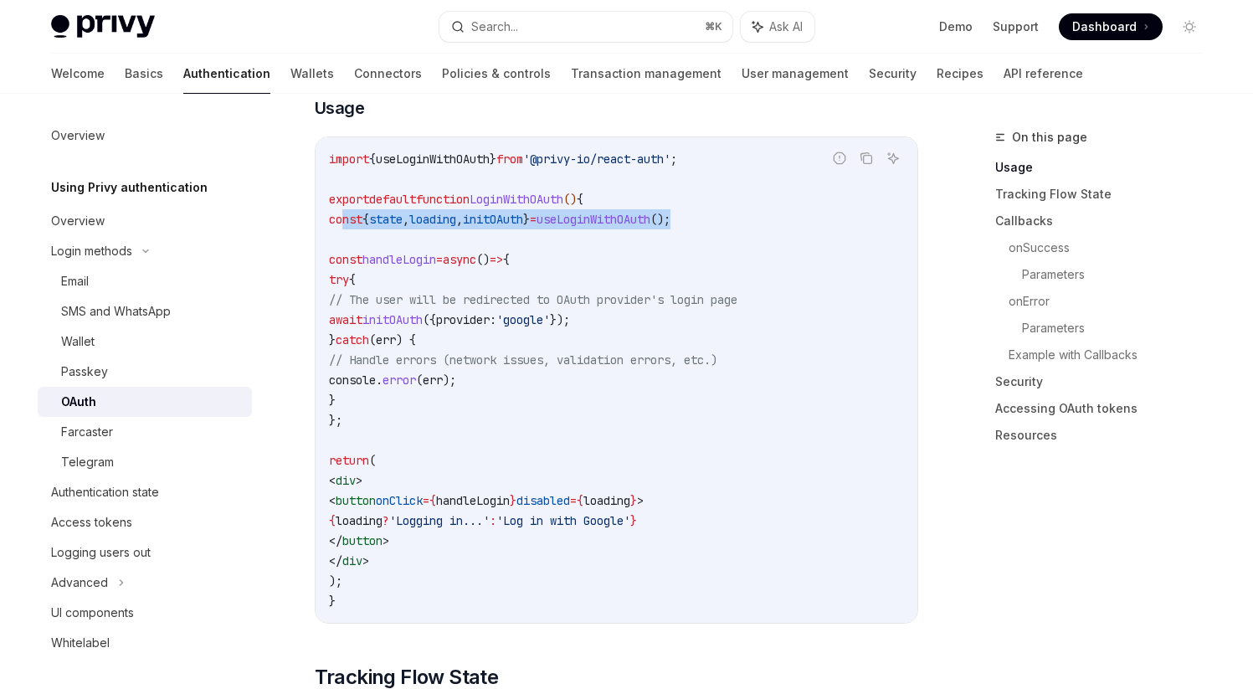
drag, startPoint x: 342, startPoint y: 192, endPoint x: 792, endPoint y: 192, distance: 449.4
click at [792, 192] on code "import { useLoginWithOAuth } from '@privy-io/react-auth' ; export default funct…" at bounding box center [616, 380] width 575 height 462
drag, startPoint x: 341, startPoint y: 193, endPoint x: 818, endPoint y: 193, distance: 476.1
click at [818, 193] on code "import { useLoginWithOAuth } from '@privy-io/react-auth' ; export default funct…" at bounding box center [616, 380] width 575 height 462
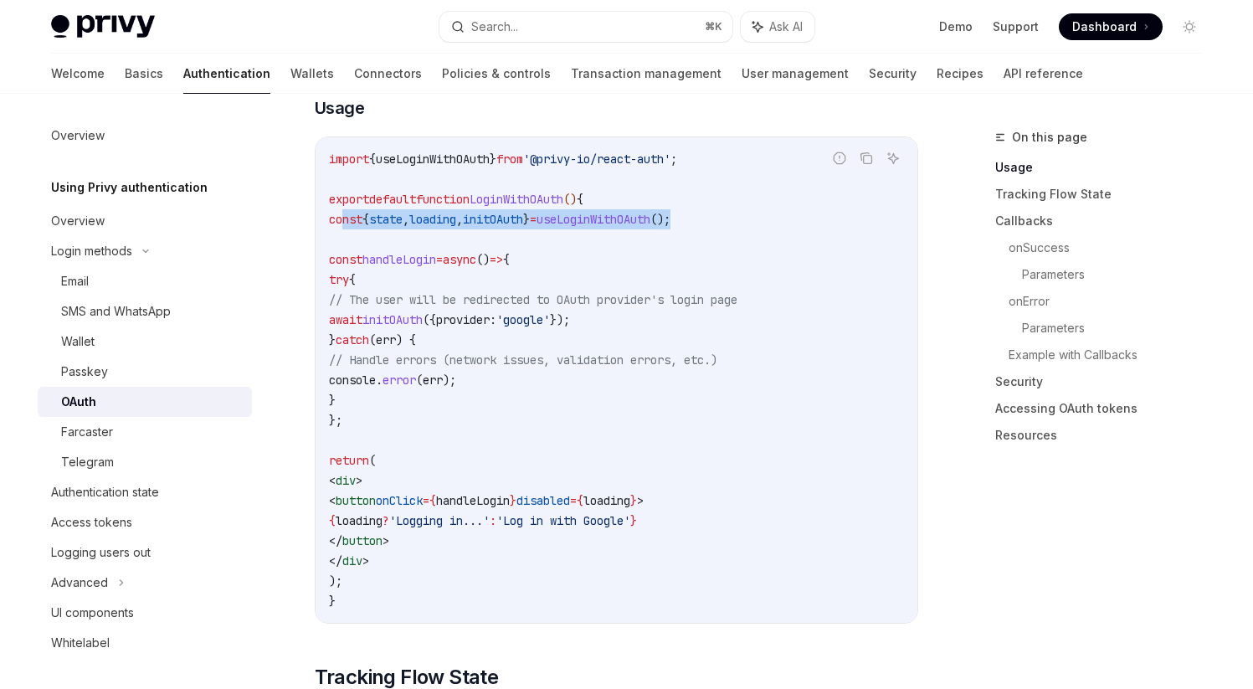
click at [716, 248] on code "import { useLoginWithOAuth } from '@privy-io/react-auth' ; export default funct…" at bounding box center [616, 380] width 575 height 462
drag, startPoint x: 343, startPoint y: 192, endPoint x: 845, endPoint y: 192, distance: 502.1
click at [845, 192] on code "import { useLoginWithOAuth } from '@privy-io/react-auth' ; export default funct…" at bounding box center [616, 380] width 575 height 462
click at [750, 246] on code "import { useLoginWithOAuth } from '@privy-io/react-auth' ; export default funct…" at bounding box center [616, 380] width 575 height 462
drag, startPoint x: 346, startPoint y: 233, endPoint x: 405, endPoint y: 397, distance: 175.2
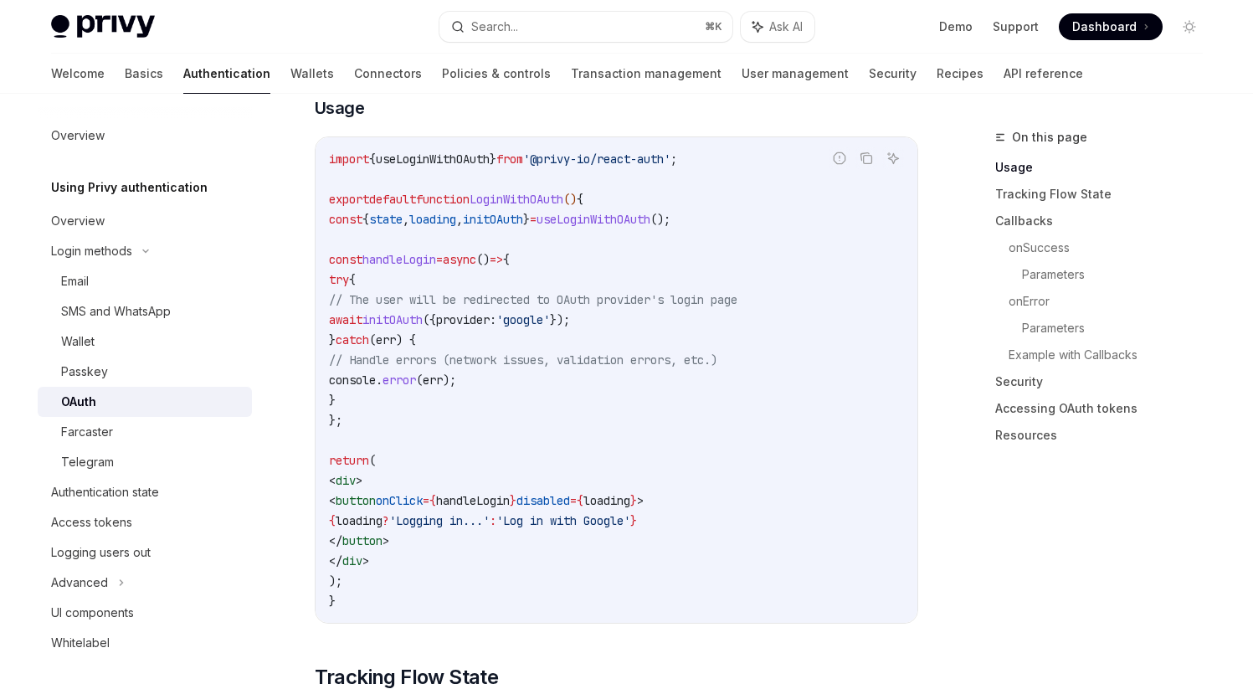
click at [405, 397] on code "import { useLoginWithOAuth } from '@privy-io/react-auth' ; export default funct…" at bounding box center [616, 380] width 575 height 462
click at [467, 428] on code "import { useLoginWithOAuth } from '@privy-io/react-auth' ; export default funct…" at bounding box center [616, 380] width 575 height 462
drag, startPoint x: 344, startPoint y: 190, endPoint x: 766, endPoint y: 187, distance: 421.8
click at [766, 187] on code "import { useLoginWithOAuth } from '@privy-io/react-auth' ; export default funct…" at bounding box center [616, 380] width 575 height 462
copy span "const { state , loading , initOAuth } = useLoginWithOAuth ();"
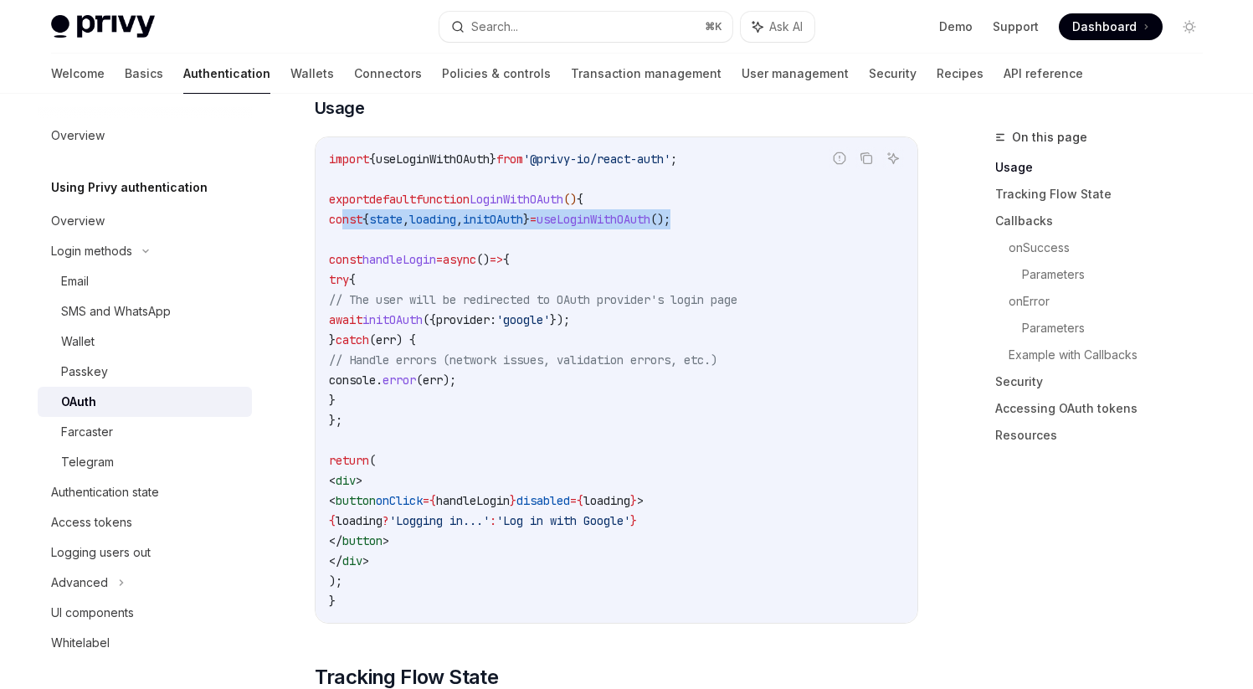
drag, startPoint x: 372, startPoint y: 254, endPoint x: 424, endPoint y: 376, distance: 132.7
click at [424, 376] on code "import { useLoginWithOAuth } from '@privy-io/react-auth' ; export default funct…" at bounding box center [616, 380] width 575 height 462
copy code "try { // The user will be redirected to OAuth provider's login page await initO…"
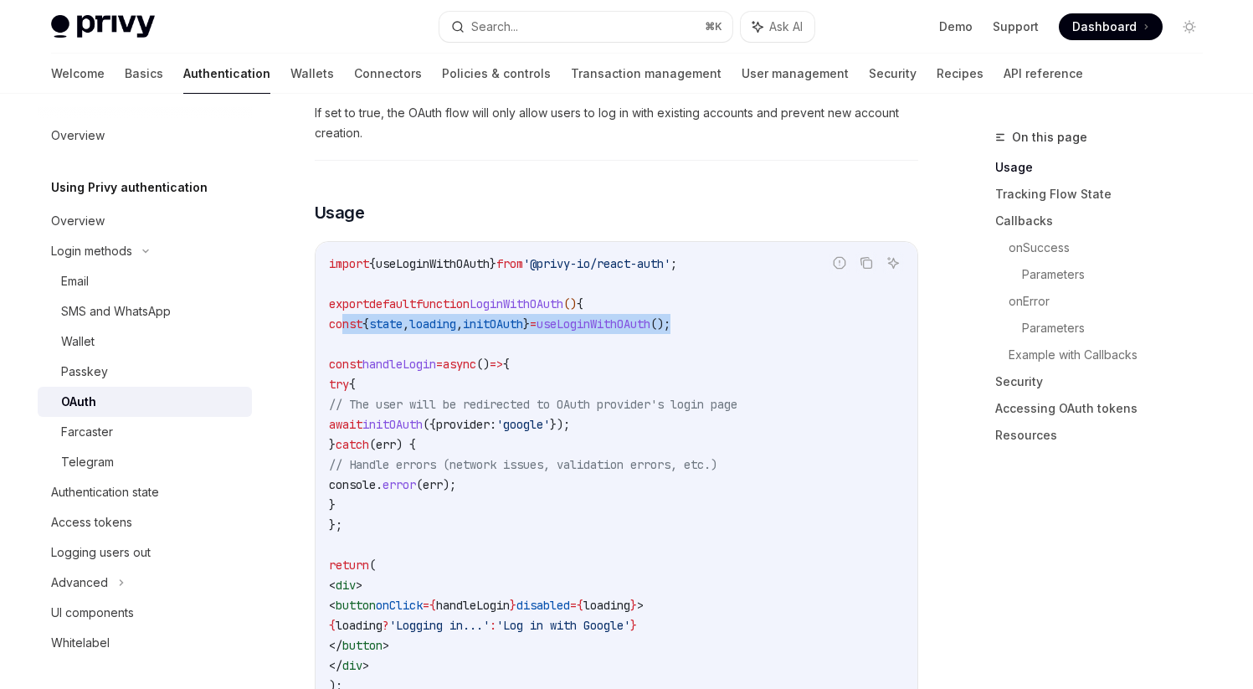
scroll to position [977, 0]
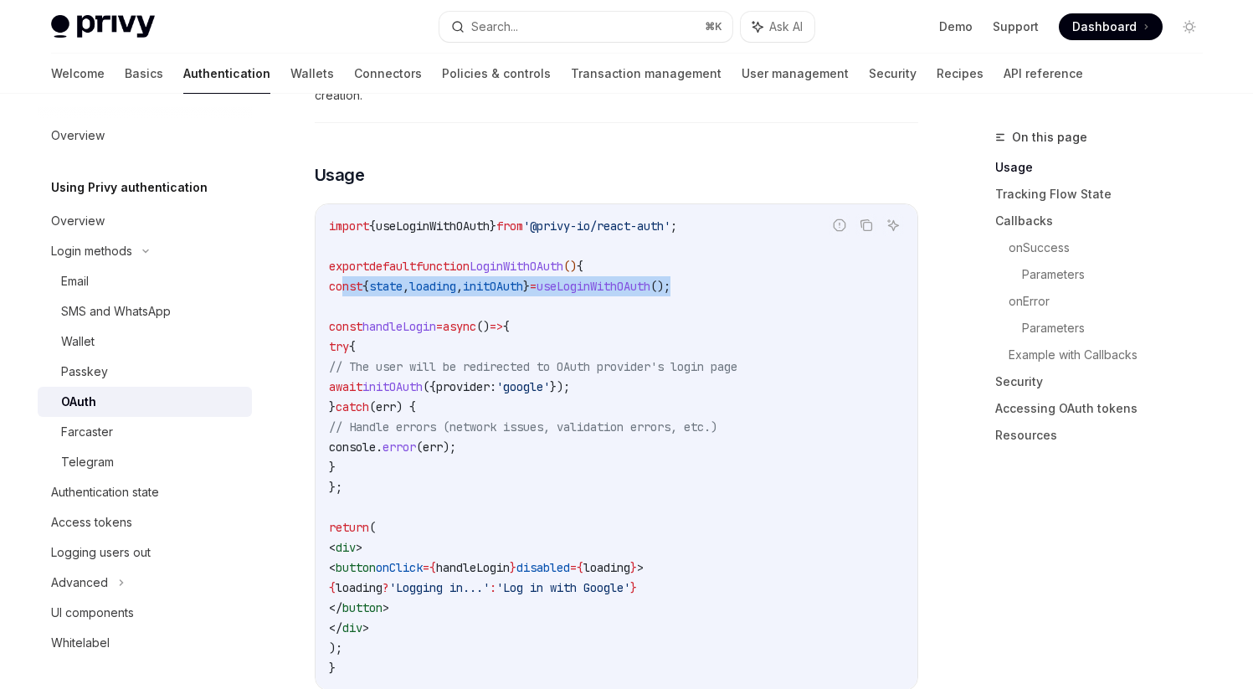
click at [598, 495] on code "import { useLoginWithOAuth } from '@privy-io/react-auth' ; export default funct…" at bounding box center [616, 447] width 575 height 462
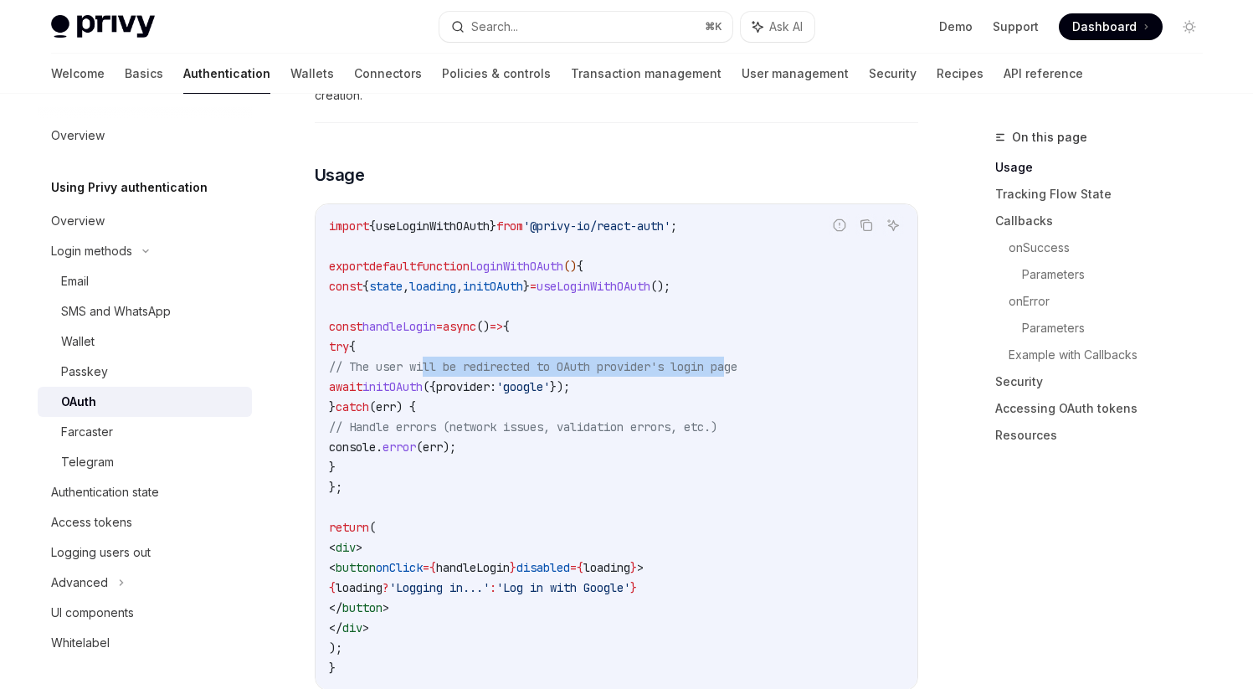
drag, startPoint x: 429, startPoint y: 342, endPoint x: 746, endPoint y: 343, distance: 316.3
click at [737, 359] on span "// The user will be redirected to OAuth provider's login page" at bounding box center [533, 366] width 408 height 15
click at [497, 359] on span "// The user will be redirected to OAuth provider's login page" at bounding box center [533, 366] width 408 height 15
drag, startPoint x: 446, startPoint y: 336, endPoint x: 778, endPoint y: 336, distance: 332.2
click at [737, 359] on span "// The user will be redirected to OAuth provider's login page" at bounding box center [533, 366] width 408 height 15
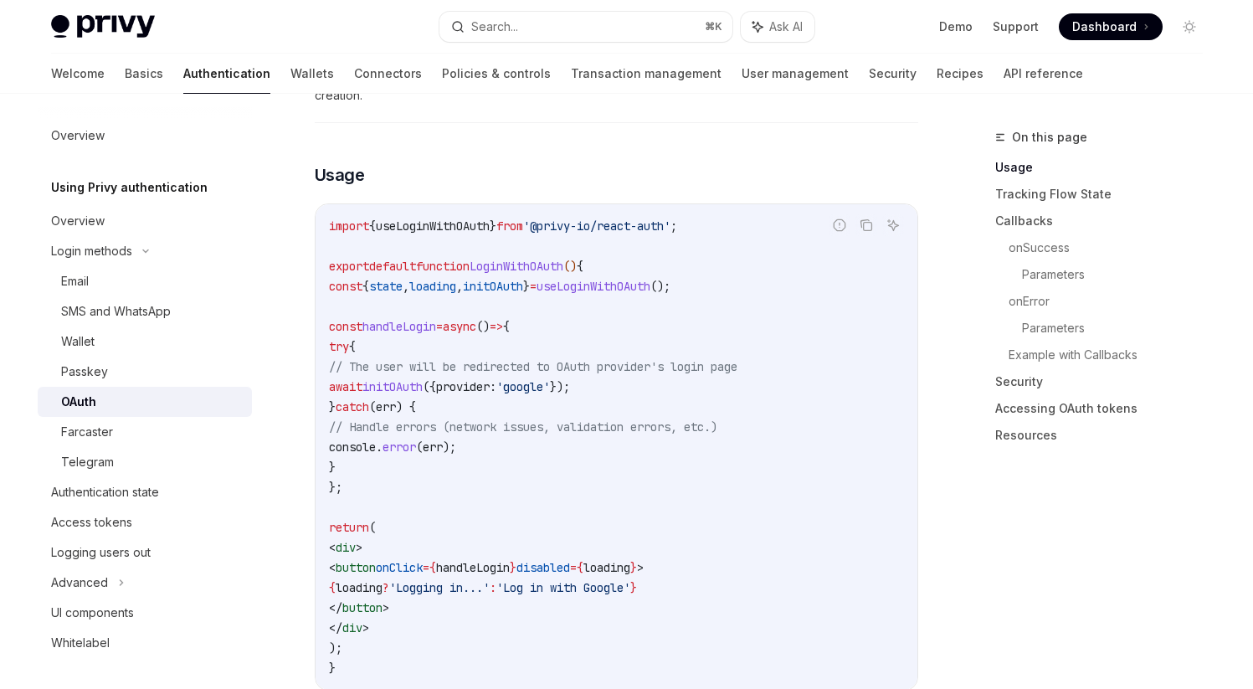
click at [737, 359] on span "// The user will be redirected to OAuth provider's login page" at bounding box center [533, 366] width 408 height 15
drag, startPoint x: 451, startPoint y: 333, endPoint x: 792, endPoint y: 336, distance: 341.4
click at [737, 359] on span "// The user will be redirected to OAuth provider's login page" at bounding box center [533, 366] width 408 height 15
click at [499, 359] on span "// The user will be redirected to OAuth provider's login page" at bounding box center [533, 366] width 408 height 15
drag, startPoint x: 405, startPoint y: 335, endPoint x: 828, endPoint y: 336, distance: 423.4
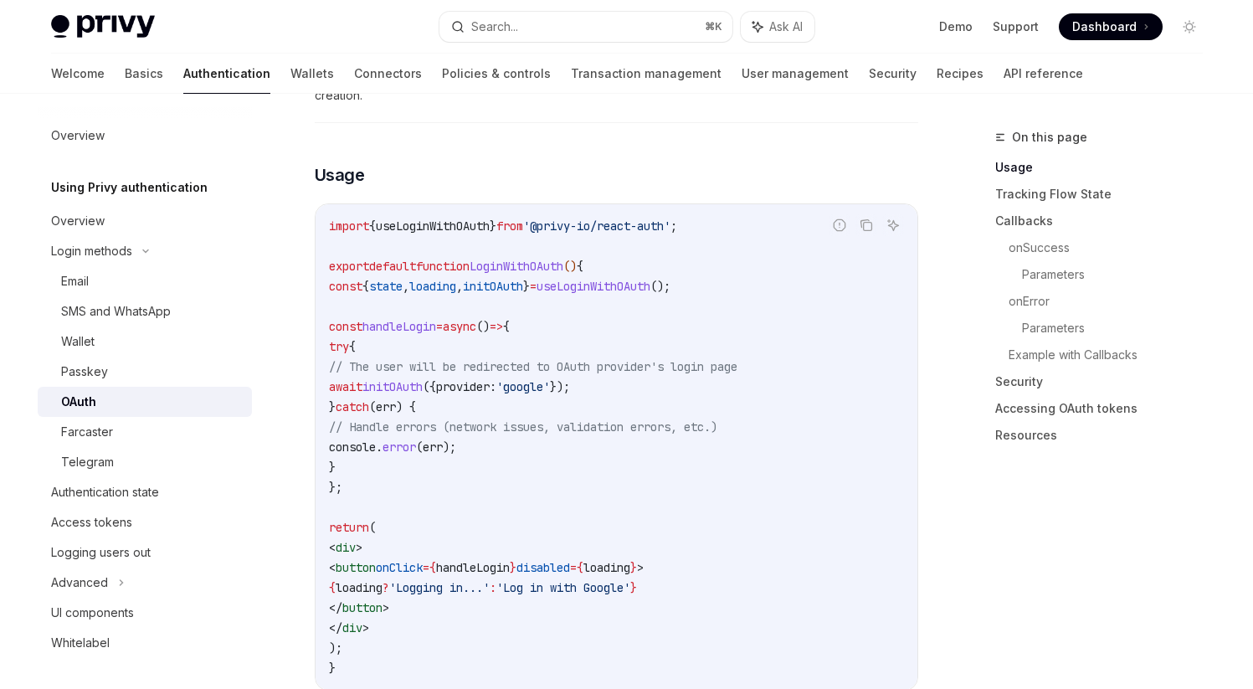
click at [828, 336] on code "import { useLoginWithOAuth } from '@privy-io/react-auth' ; export default funct…" at bounding box center [616, 447] width 575 height 462
click at [467, 328] on code "import { useLoginWithOAuth } from '@privy-io/react-auth' ; export default funct…" at bounding box center [616, 447] width 575 height 462
drag, startPoint x: 399, startPoint y: 338, endPoint x: 847, endPoint y: 330, distance: 447.8
click at [847, 330] on code "import { useLoginWithOAuth } from '@privy-io/react-auth' ; export default funct…" at bounding box center [616, 447] width 575 height 462
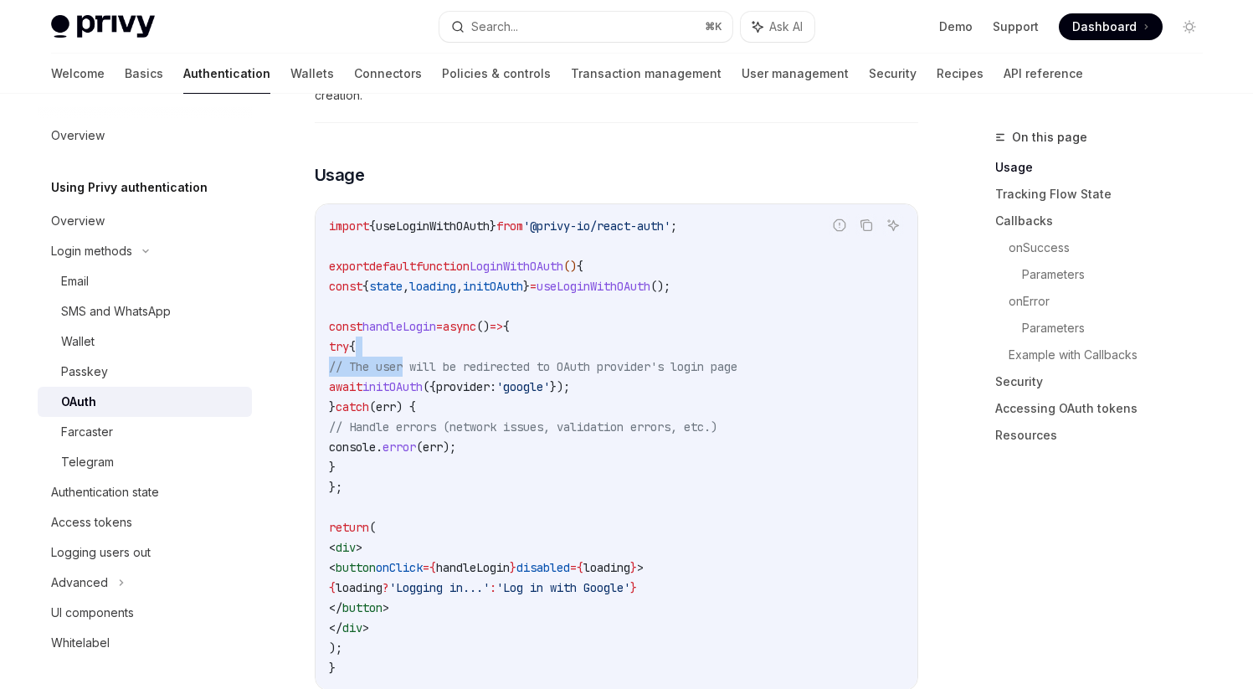
drag, startPoint x: 404, startPoint y: 339, endPoint x: 814, endPoint y: 323, distance: 410.3
click at [814, 323] on code "import { useLoginWithOAuth } from '@privy-io/react-auth' ; export default funct…" at bounding box center [616, 447] width 575 height 462
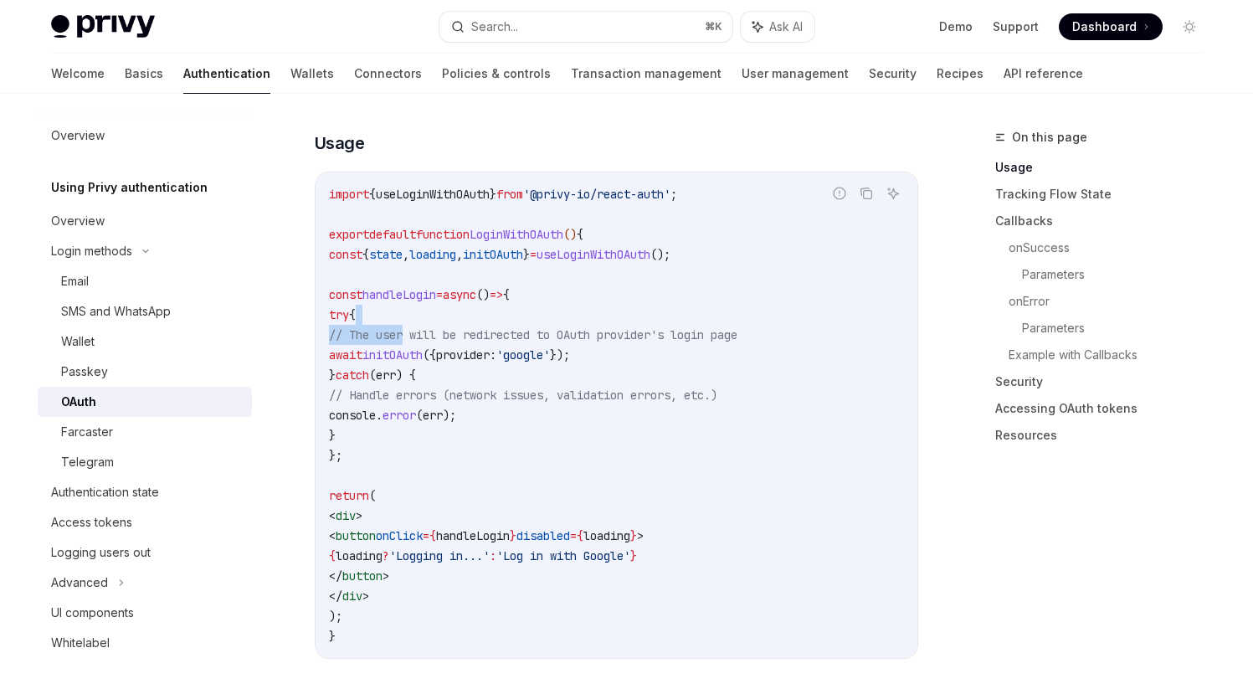
scroll to position [980, 0]
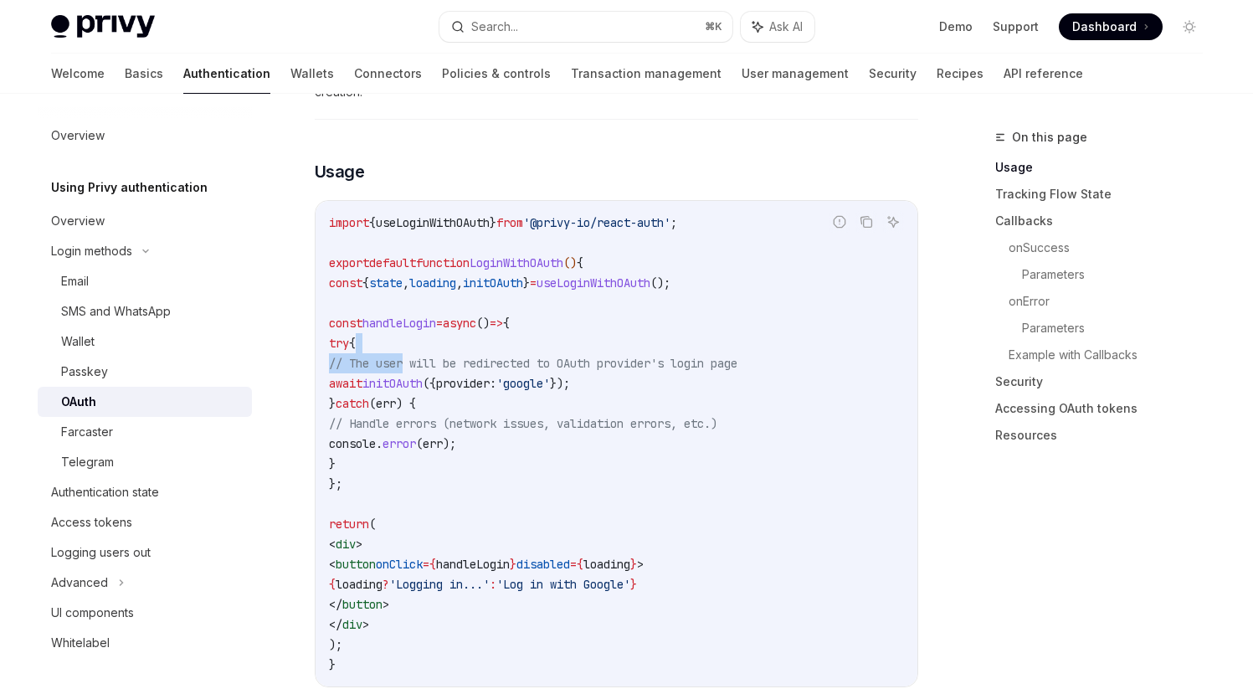
click at [523, 275] on span "initOAuth" at bounding box center [493, 282] width 60 height 15
click at [496, 376] on span "provider:" at bounding box center [466, 383] width 60 height 15
drag, startPoint x: 343, startPoint y: 256, endPoint x: 810, endPoint y: 260, distance: 467.0
click at [810, 260] on code "import { useLoginWithOAuth } from '@privy-io/react-auth' ; export default funct…" at bounding box center [616, 444] width 575 height 462
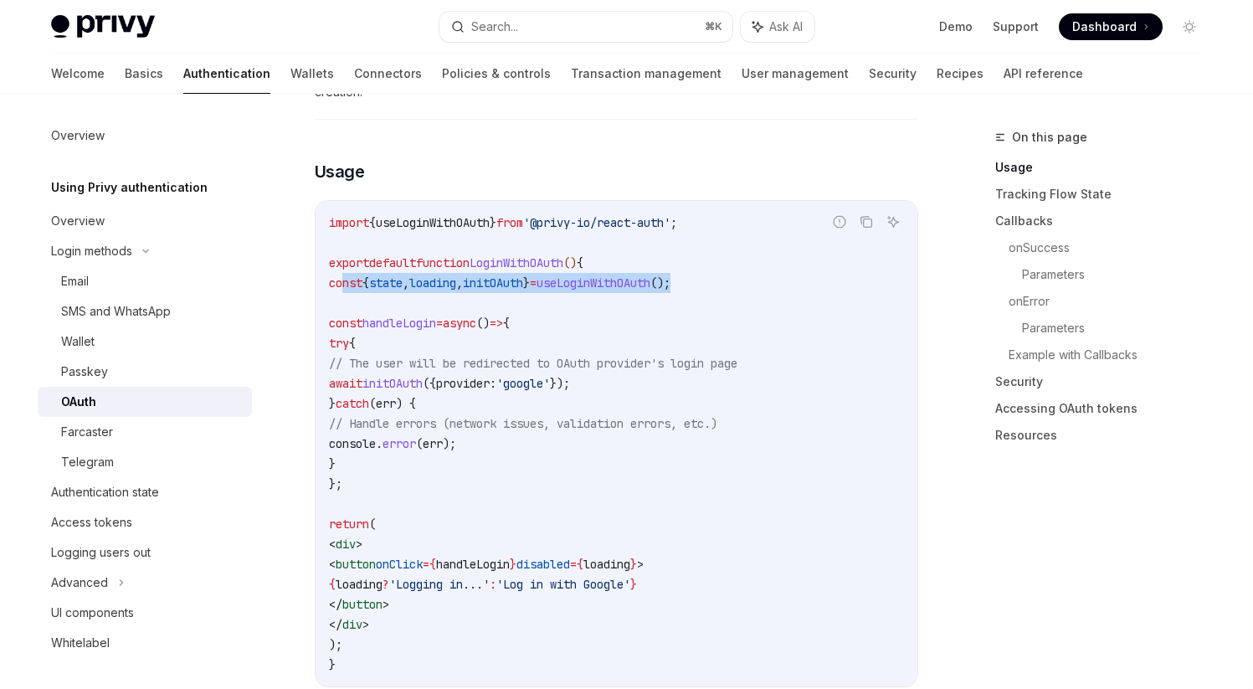
click at [466, 266] on code "import { useLoginWithOAuth } from '@privy-io/react-auth' ; export default funct…" at bounding box center [616, 444] width 575 height 462
drag, startPoint x: 399, startPoint y: 354, endPoint x: 744, endPoint y: 354, distance: 344.8
click at [745, 354] on code "import { useLoginWithOAuth } from '@privy-io/react-auth' ; export default funct…" at bounding box center [616, 444] width 575 height 462
click at [423, 376] on span "initOAuth" at bounding box center [392, 383] width 60 height 15
drag, startPoint x: 399, startPoint y: 355, endPoint x: 723, endPoint y: 355, distance: 323.8
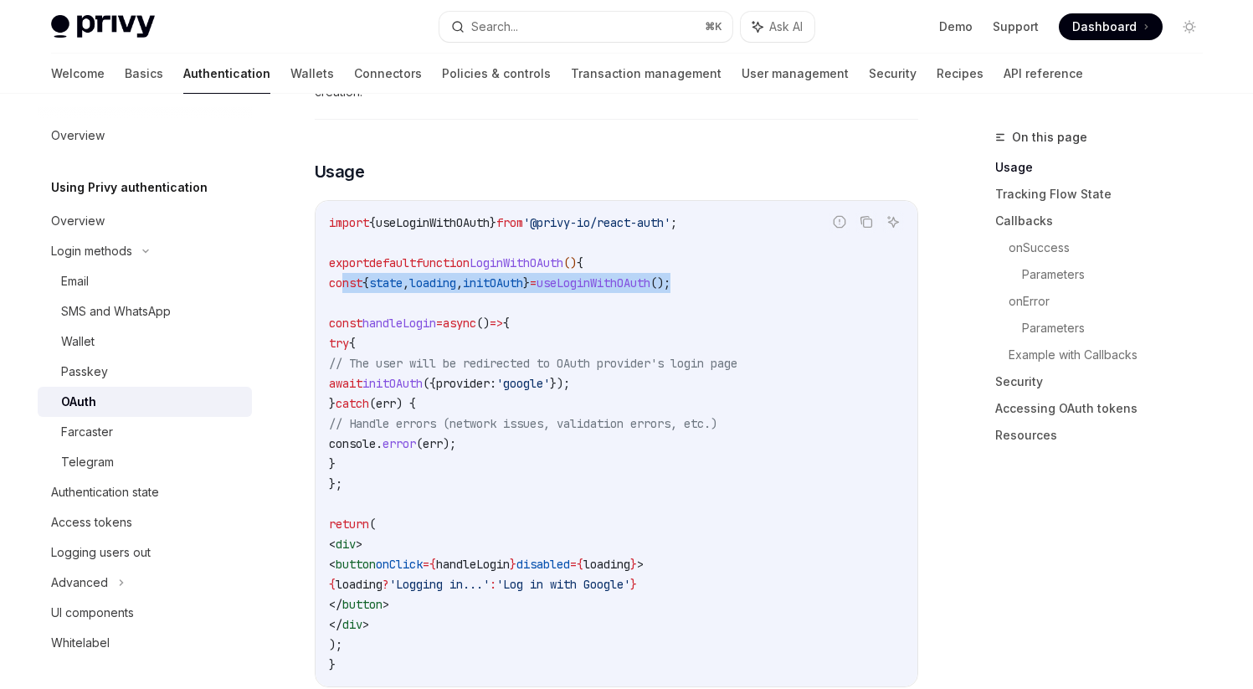
click at [723, 355] on code "import { useLoginWithOAuth } from '@privy-io/react-auth' ; export default funct…" at bounding box center [616, 444] width 575 height 462
drag, startPoint x: 396, startPoint y: 355, endPoint x: 696, endPoint y: 354, distance: 300.4
click at [696, 355] on code "import { useLoginWithOAuth } from '@privy-io/react-auth' ; export default funct…" at bounding box center [616, 444] width 575 height 462
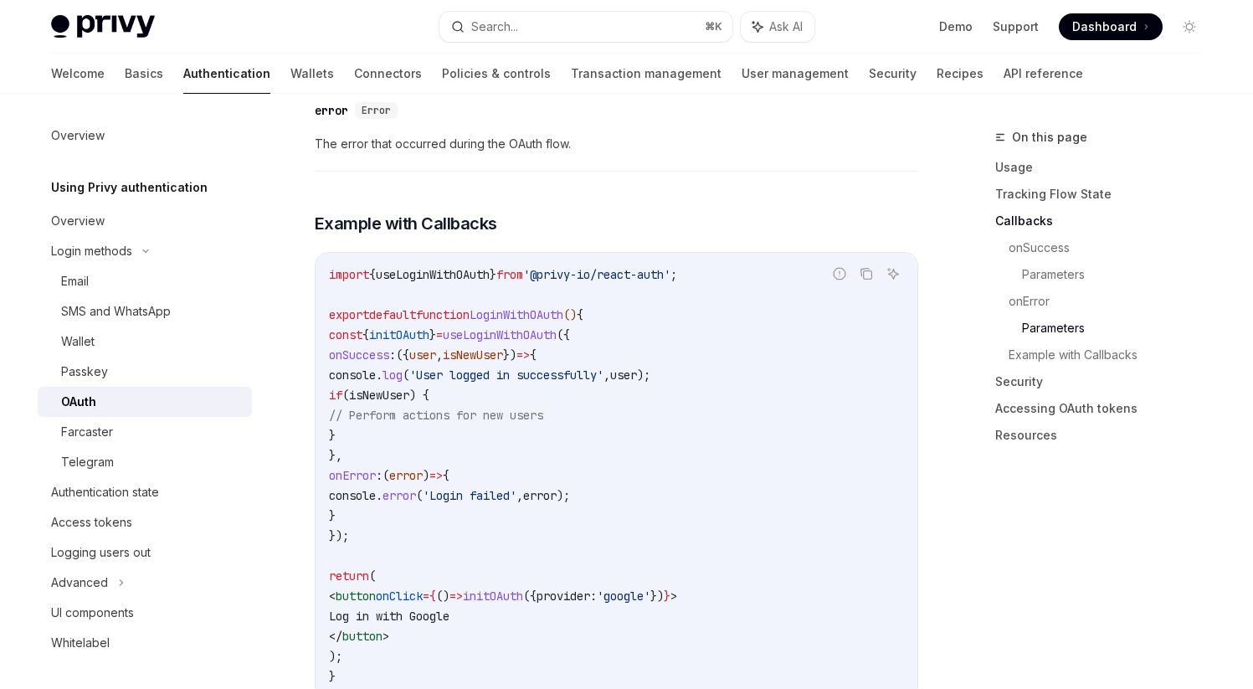
scroll to position [2973, 0]
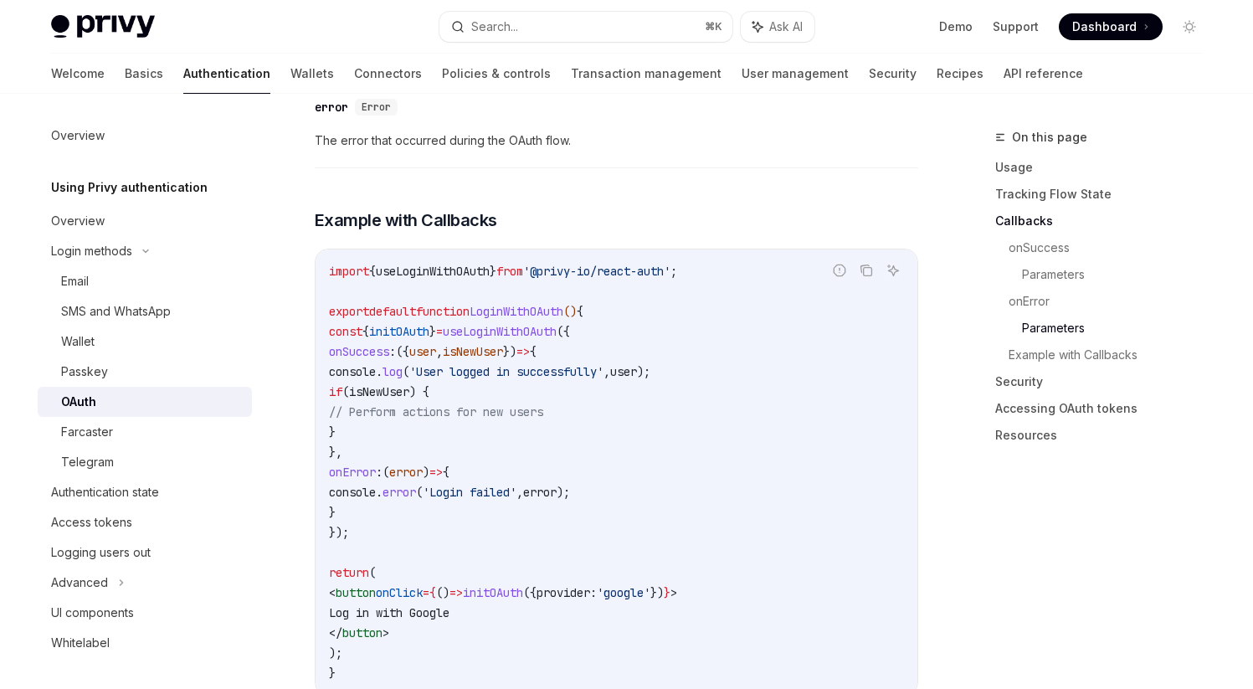
drag, startPoint x: 387, startPoint y: 330, endPoint x: 490, endPoint y: 433, distance: 145.6
click at [490, 433] on code "import { useLoginWithOAuth } from '@privy-io/react-auth' ; export default funct…" at bounding box center [616, 472] width 575 height 422
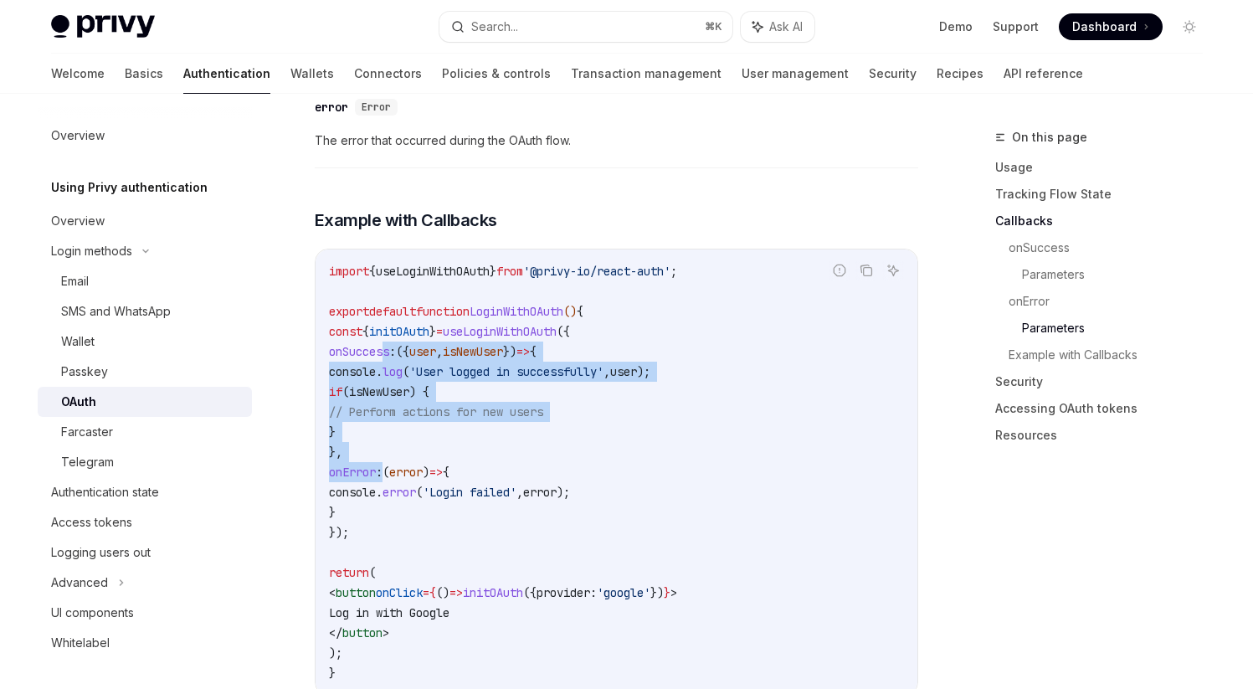
drag, startPoint x: 387, startPoint y: 329, endPoint x: 439, endPoint y: 442, distance: 124.7
click at [439, 443] on code "import { useLoginWithOAuth } from '@privy-io/react-auth' ; export default funct…" at bounding box center [616, 472] width 575 height 422
click at [518, 426] on code "import { useLoginWithOAuth } from '@privy-io/react-auth' ; export default funct…" at bounding box center [616, 472] width 575 height 422
drag, startPoint x: 384, startPoint y: 330, endPoint x: 448, endPoint y: 493, distance: 175.1
click at [448, 493] on code "import { useLoginWithOAuth } from '@privy-io/react-auth' ; export default funct…" at bounding box center [616, 472] width 575 height 422
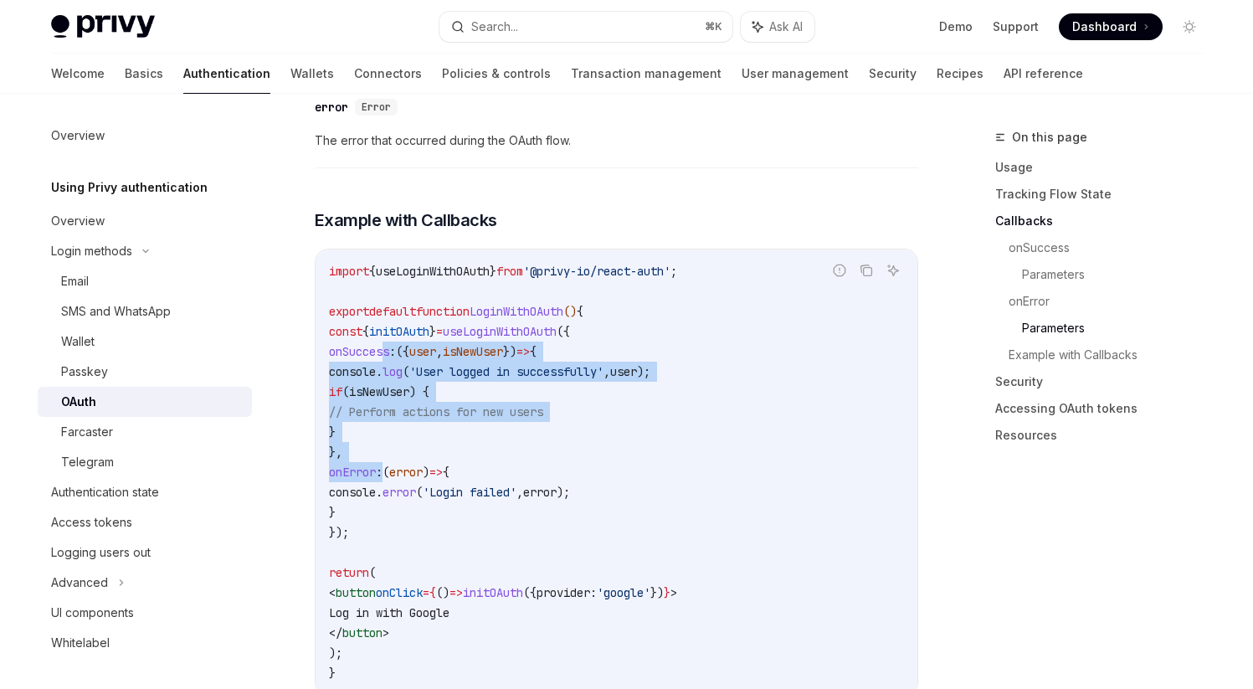
click at [448, 493] on code "import { useLoginWithOAuth } from '@privy-io/react-auth' ; export default funct…" at bounding box center [616, 472] width 575 height 422
drag, startPoint x: 387, startPoint y: 330, endPoint x: 440, endPoint y: 495, distance: 173.3
click at [440, 495] on code "import { useLoginWithOAuth } from '@privy-io/react-auth' ; export default funct…" at bounding box center [616, 472] width 575 height 422
copy code "onSuccess : ({ user , isNewUser }) => { console . log ( 'User logged in success…"
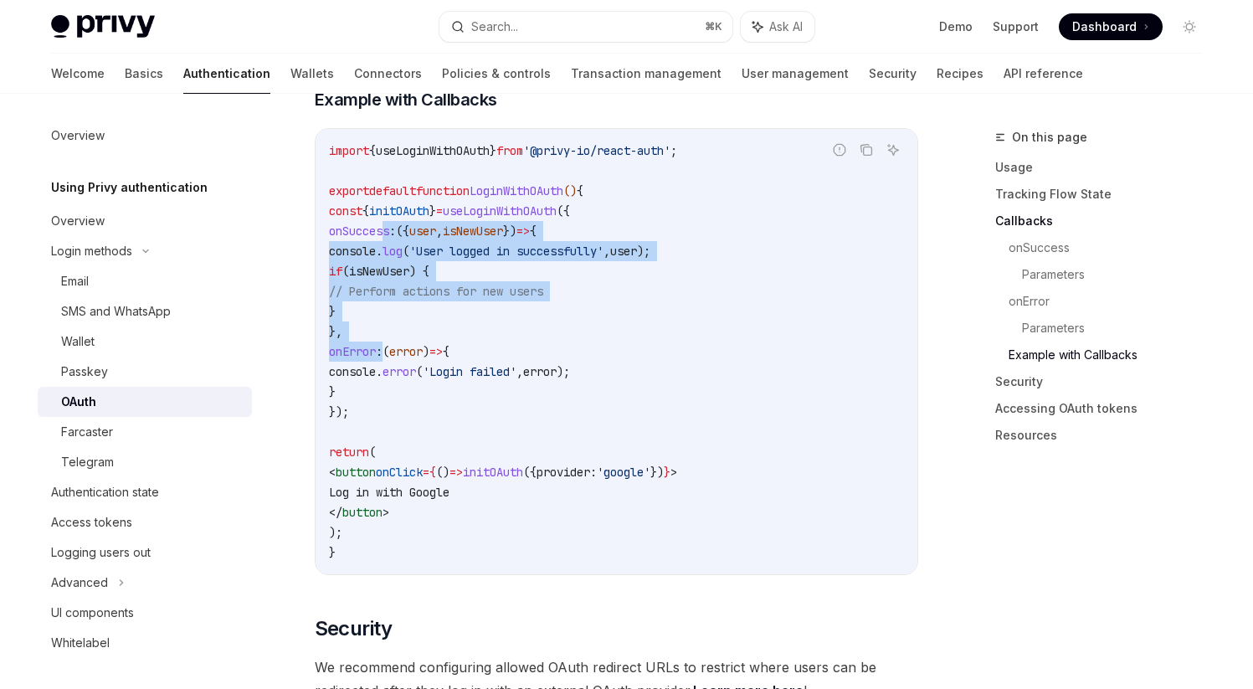
scroll to position [3087, 0]
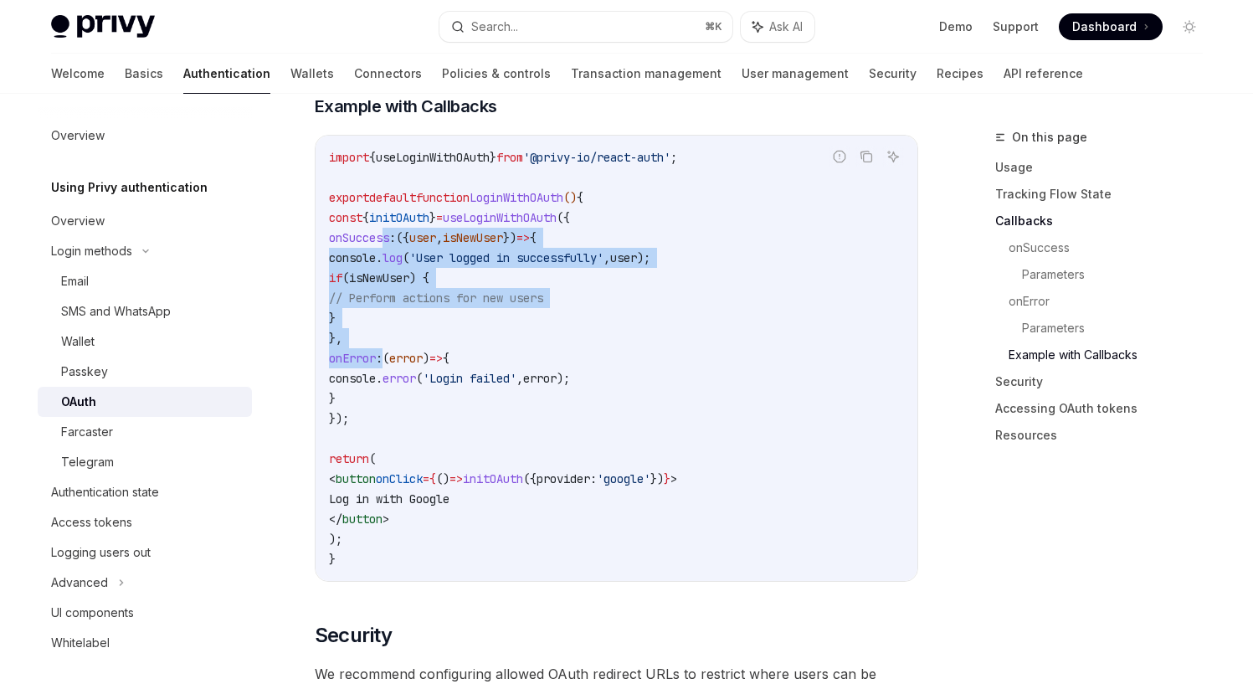
drag, startPoint x: 353, startPoint y: 438, endPoint x: 427, endPoint y: 521, distance: 110.8
click at [428, 522] on code "import { useLoginWithOAuth } from '@privy-io/react-auth' ; export default funct…" at bounding box center [616, 358] width 575 height 422
click at [427, 521] on code "import { useLoginWithOAuth } from '@privy-io/react-auth' ; export default funct…" at bounding box center [616, 358] width 575 height 422
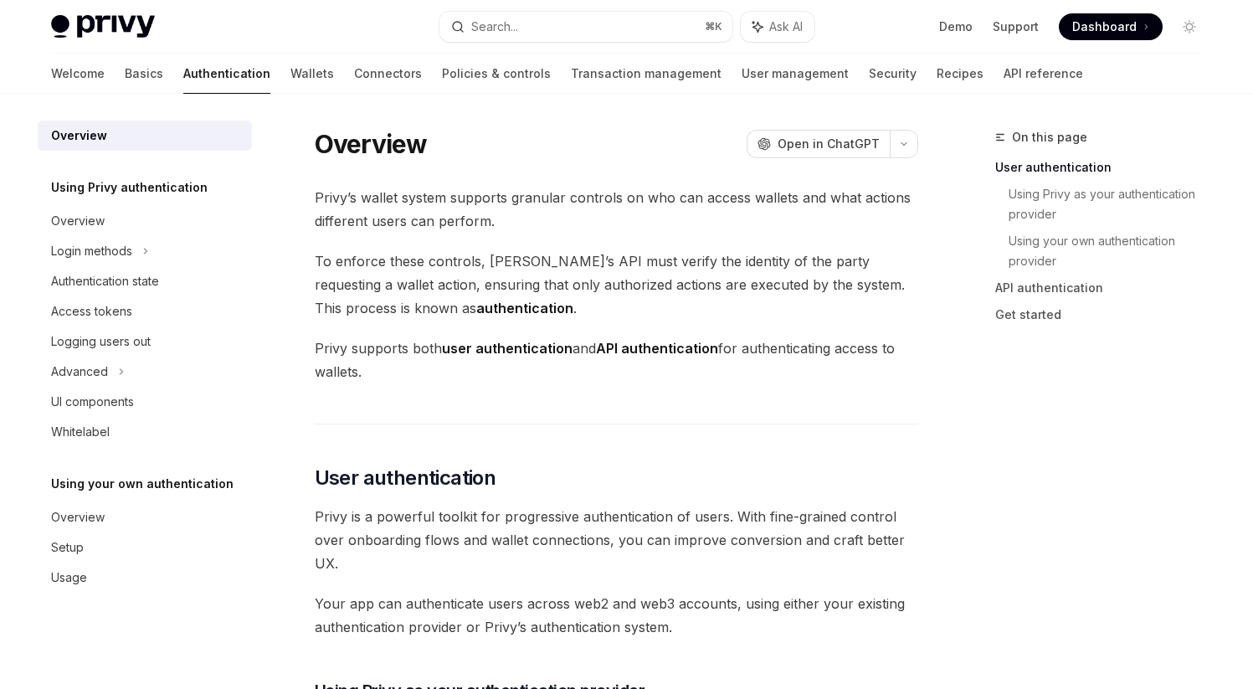
scroll to position [380, 0]
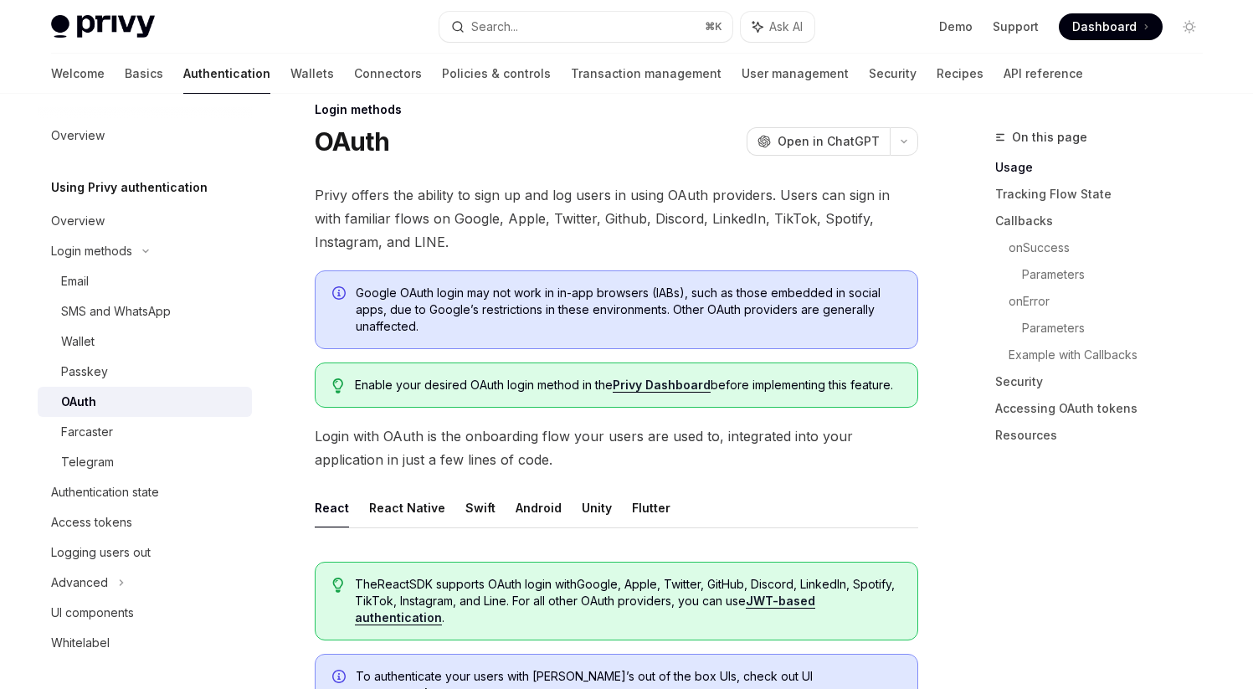
scroll to position [31, 0]
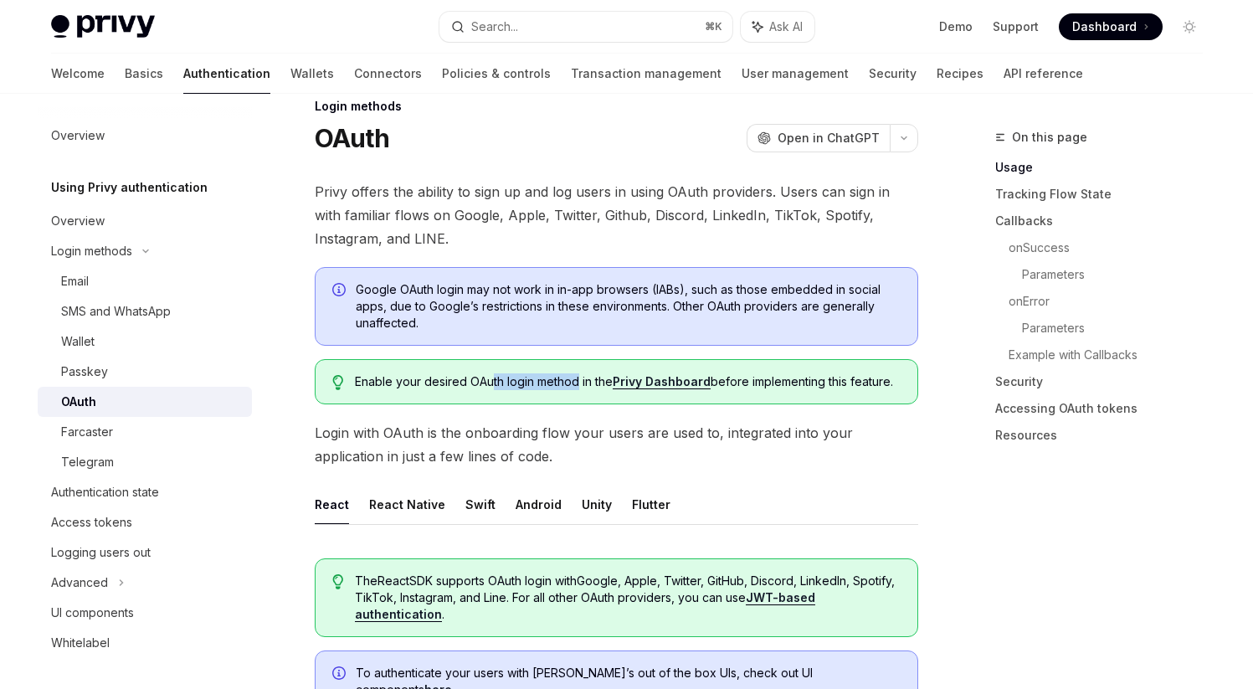
drag, startPoint x: 489, startPoint y: 385, endPoint x: 576, endPoint y: 385, distance: 87.0
click at [576, 385] on span "Enable your desired OAuth login method in the Privy Dashboard before implementi…" at bounding box center [627, 381] width 545 height 17
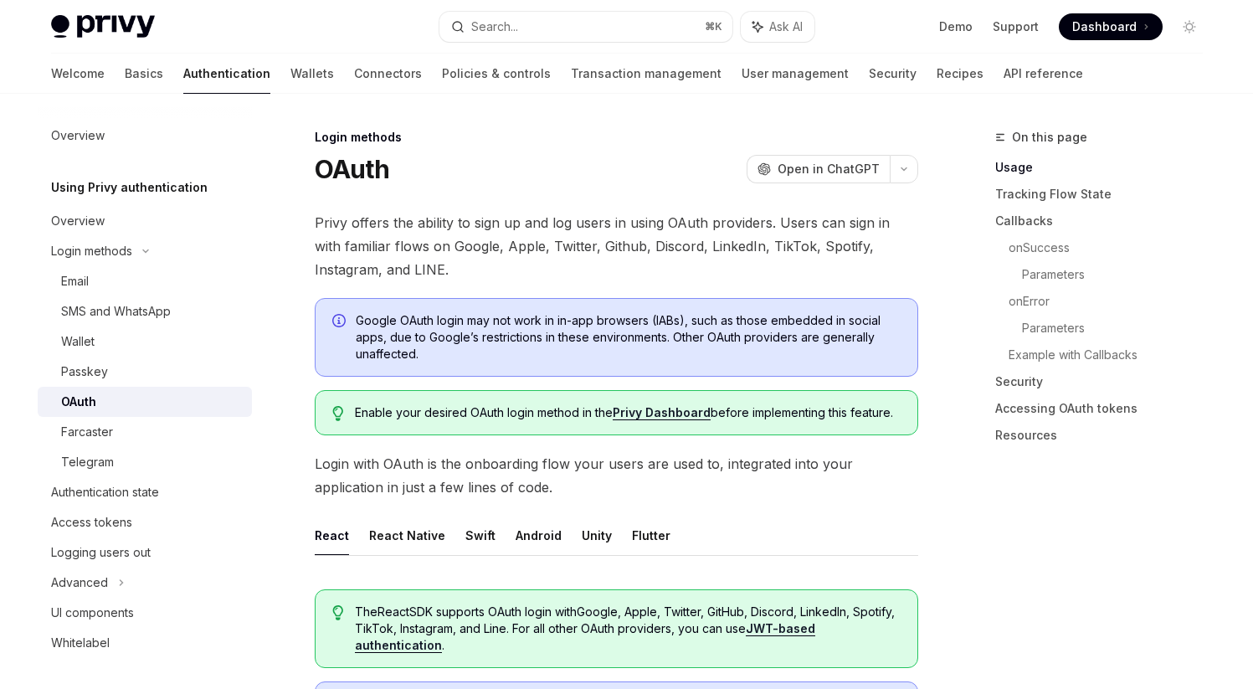
scroll to position [970, 0]
